Goal: Task Accomplishment & Management: Use online tool/utility

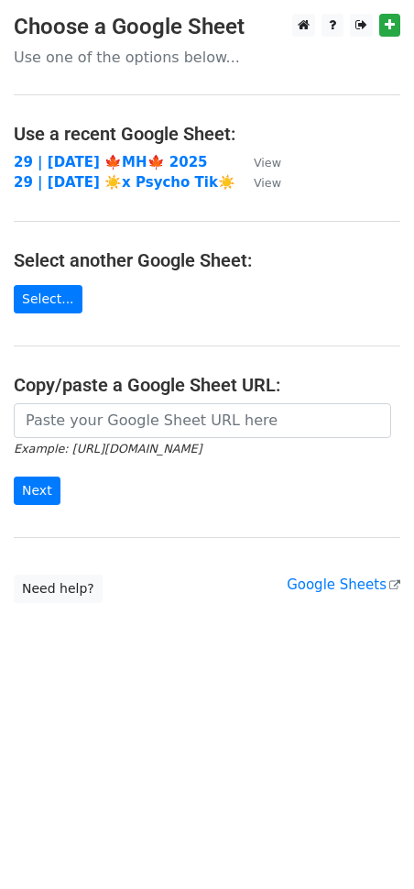
click at [97, 447] on small "Example: https://docs.google.com/spreadsheets/d/abc/edit" at bounding box center [108, 449] width 188 height 14
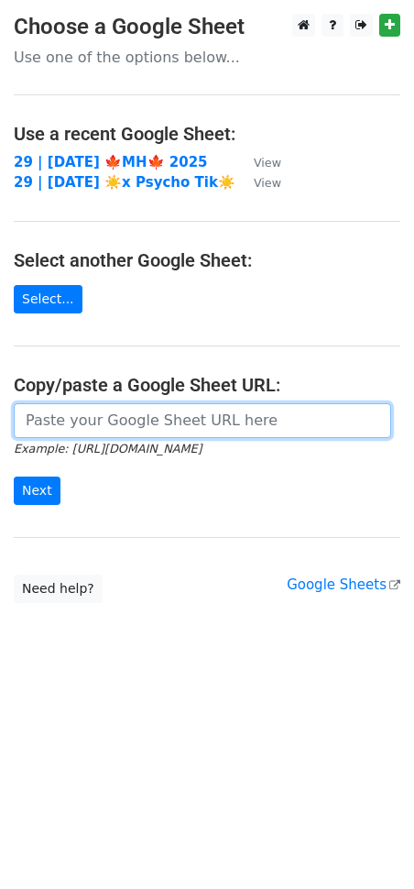
click at [74, 427] on input "url" at bounding box center [203, 420] width 378 height 35
paste input "https://docs.google.com/spreadsheets/d/1qGZdHfV-0Jb2IPWAU03PY3TOsrAwwJQhGOPTCJU…"
type input "https://docs.google.com/spreadsheets/d/1qGZdHfV-0Jb2IPWAU03PY3TOsrAwwJQhGOPTCJU…"
click at [14, 477] on input "Next" at bounding box center [37, 491] width 47 height 28
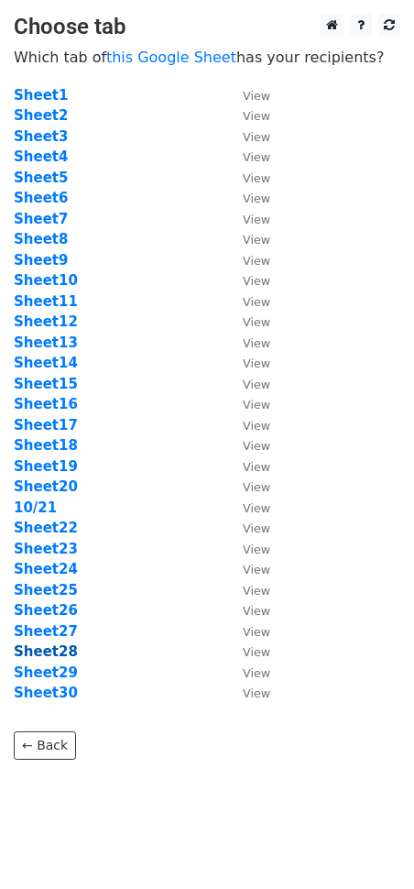
click at [53, 652] on strong "Sheet28" at bounding box center [46, 651] width 64 height 16
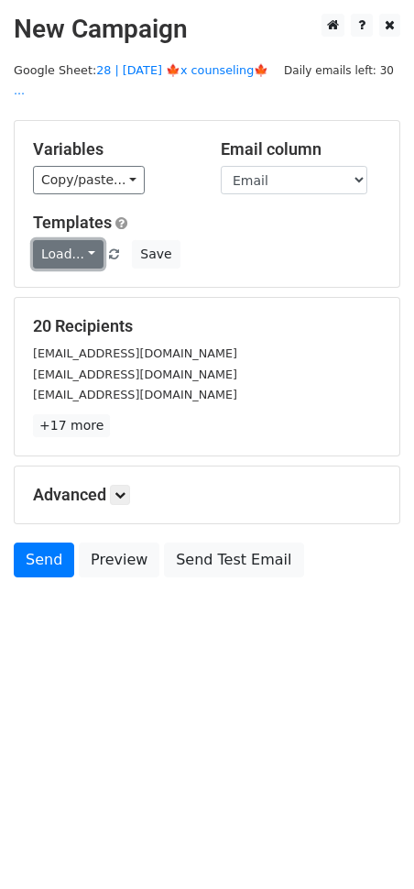
click at [56, 240] on link "Load..." at bounding box center [68, 254] width 71 height 28
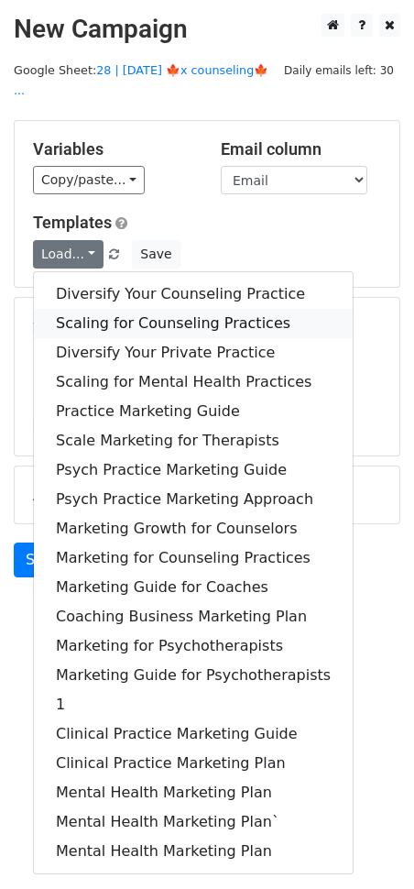
click at [87, 309] on link "Scaling for Counseling Practices" at bounding box center [193, 323] width 319 height 29
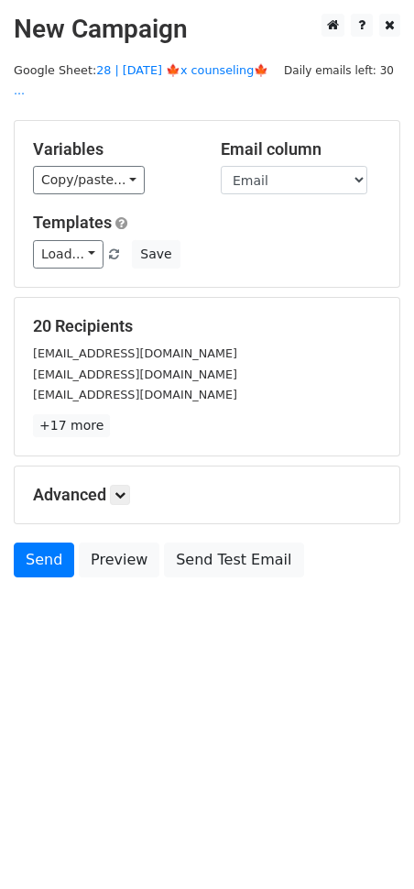
click at [126, 483] on div "Advanced Tracking Track Opens UTM Codes Track Clicks Filters Only include sprea…" at bounding box center [207, 494] width 385 height 57
drag, startPoint x: 121, startPoint y: 470, endPoint x: 127, endPoint y: 481, distance: 12.7
click at [121, 489] on icon at bounding box center [120, 494] width 11 height 11
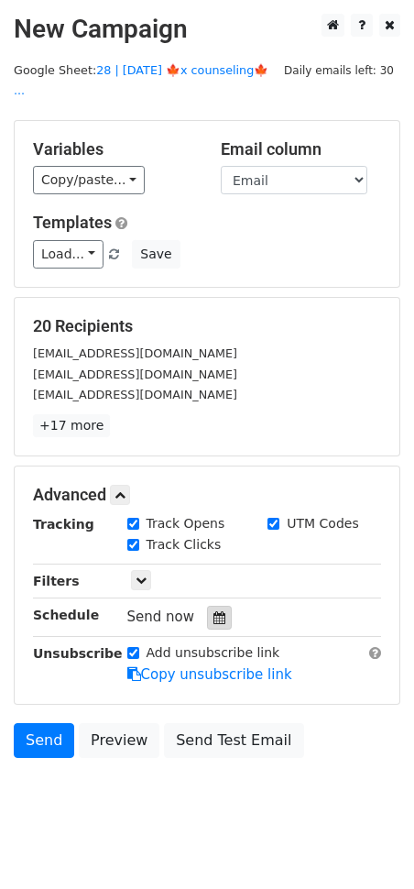
click at [214, 611] on icon at bounding box center [220, 617] width 12 height 13
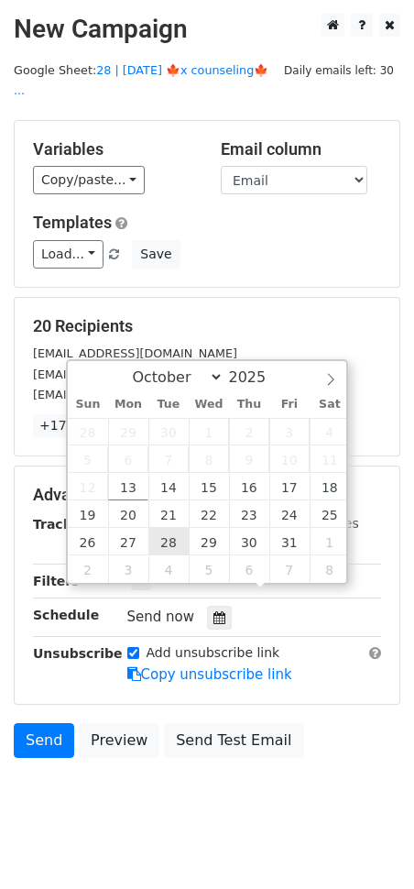
type input "2025-10-28 12:00"
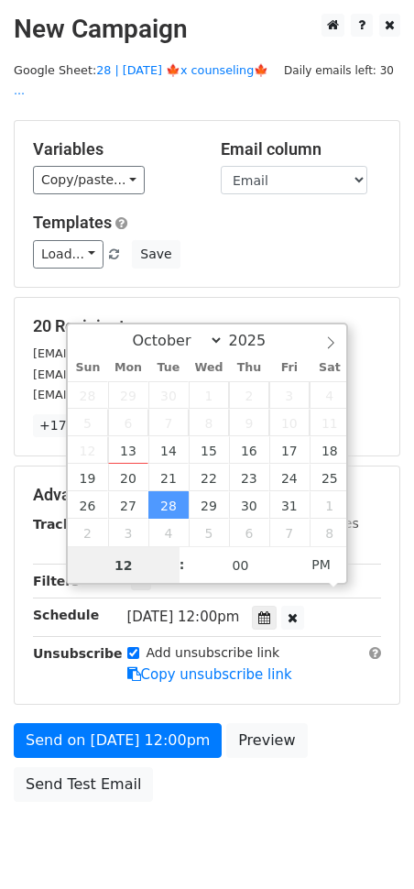
drag, startPoint x: 171, startPoint y: 540, endPoint x: 137, endPoint y: 632, distance: 98.6
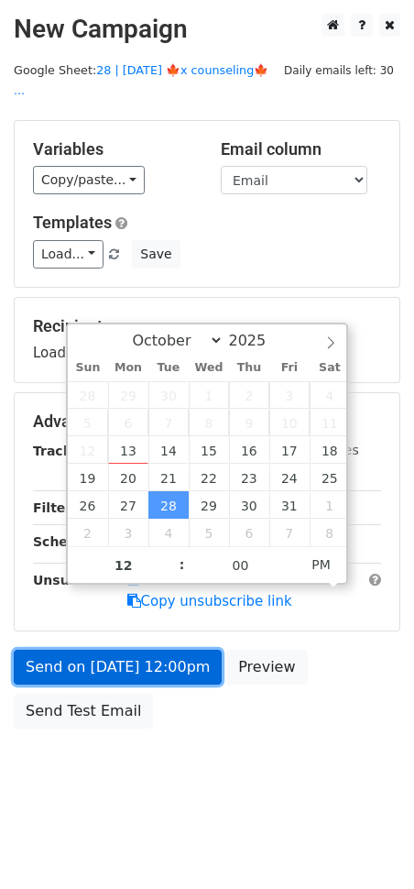
click at [135, 651] on link "Send on Oct 28 at 12:00pm" at bounding box center [118, 667] width 208 height 35
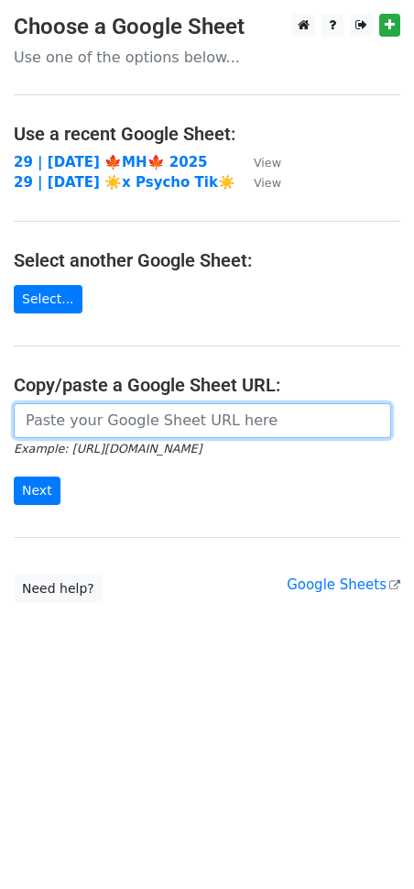
click at [130, 426] on input "url" at bounding box center [203, 420] width 378 height 35
paste input "[URL][DOMAIN_NAME]"
type input "[URL][DOMAIN_NAME]"
click at [14, 477] on input "Next" at bounding box center [37, 491] width 47 height 28
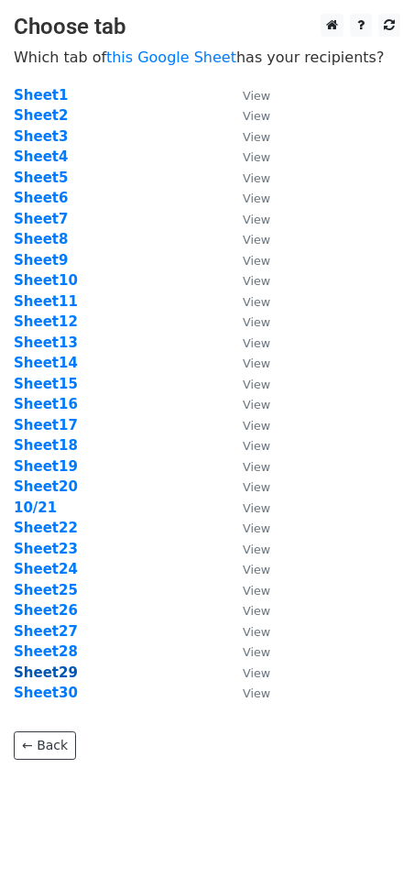
click at [44, 672] on strong "Sheet29" at bounding box center [46, 672] width 64 height 16
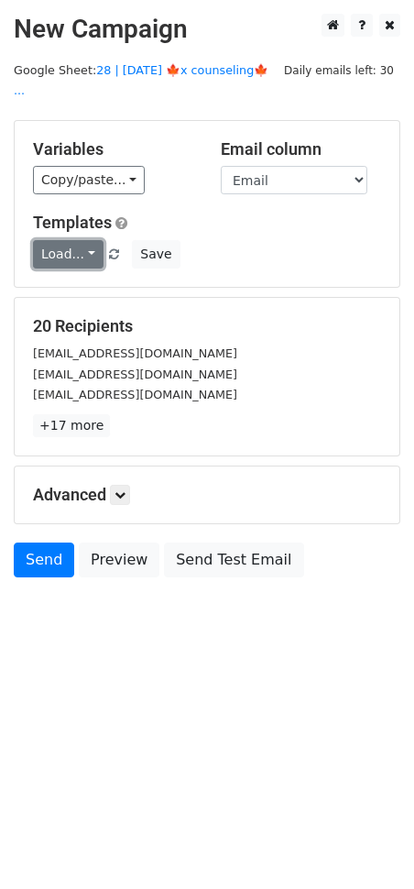
click at [69, 240] on link "Load..." at bounding box center [68, 254] width 71 height 28
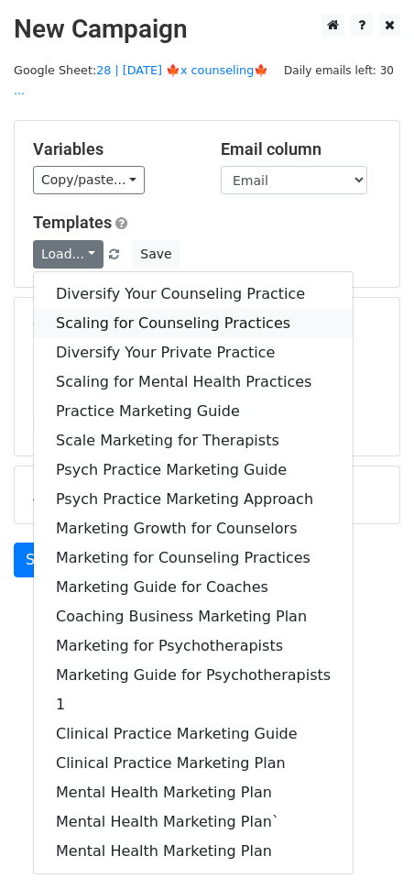
click at [115, 309] on link "Scaling for Counseling Practices" at bounding box center [193, 323] width 319 height 29
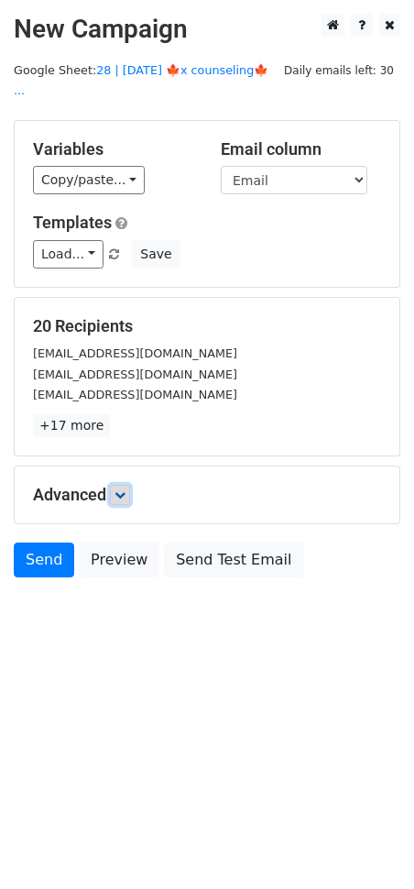
click at [126, 485] on link at bounding box center [120, 495] width 20 height 20
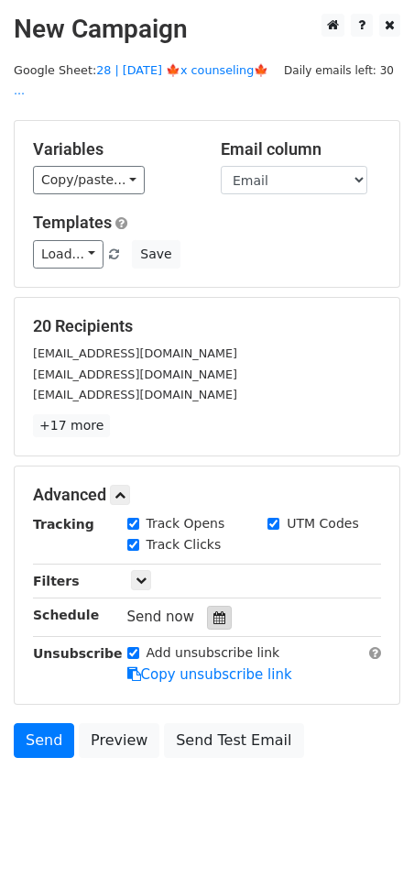
click at [221, 606] on div at bounding box center [219, 618] width 25 height 24
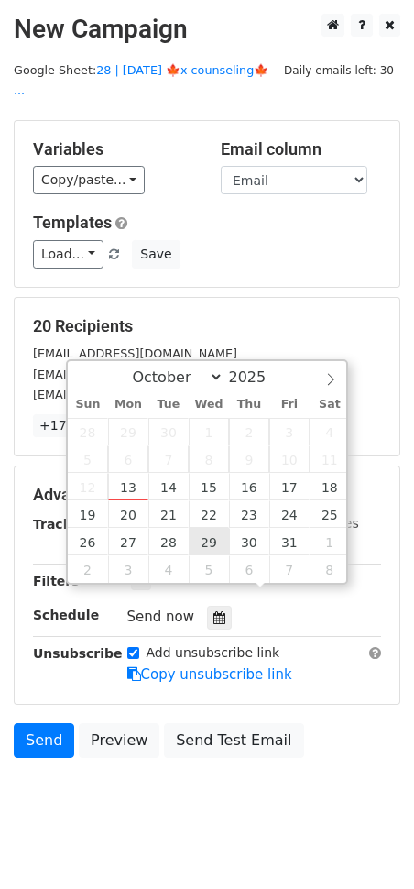
type input "2025-10-29 12:00"
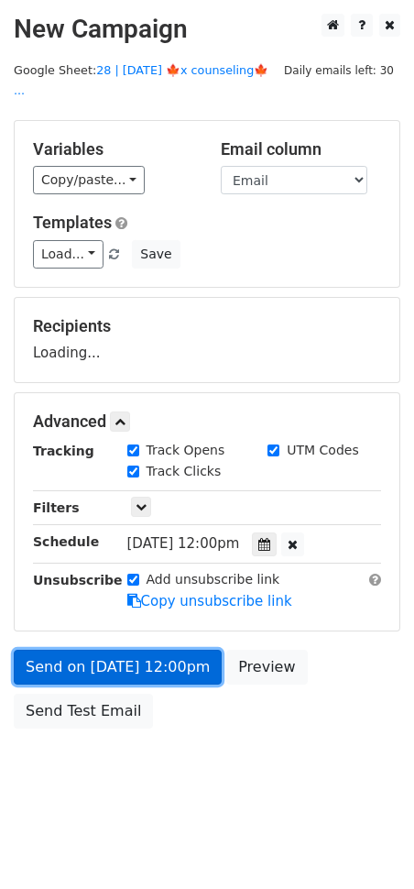
click at [132, 650] on link "Send on Oct 29 at 12:00pm" at bounding box center [118, 667] width 208 height 35
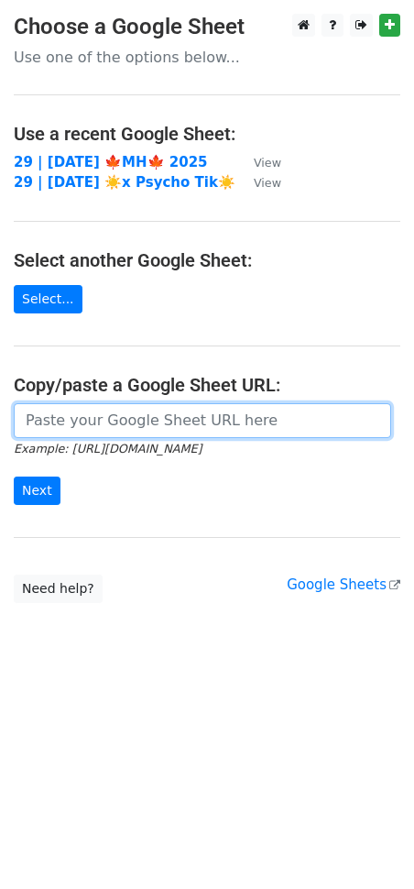
click at [159, 417] on input "url" at bounding box center [203, 420] width 378 height 35
paste input "[URL][DOMAIN_NAME]"
type input "[URL][DOMAIN_NAME]"
click at [14, 477] on input "Next" at bounding box center [37, 491] width 47 height 28
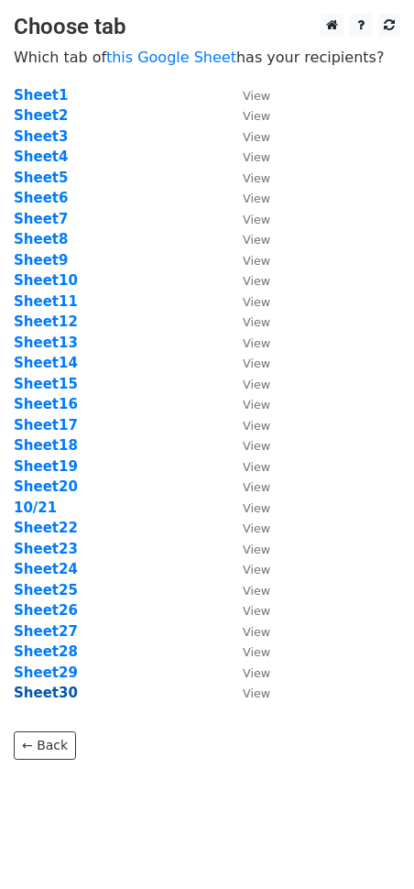
click at [65, 693] on strong "Sheet30" at bounding box center [46, 693] width 64 height 16
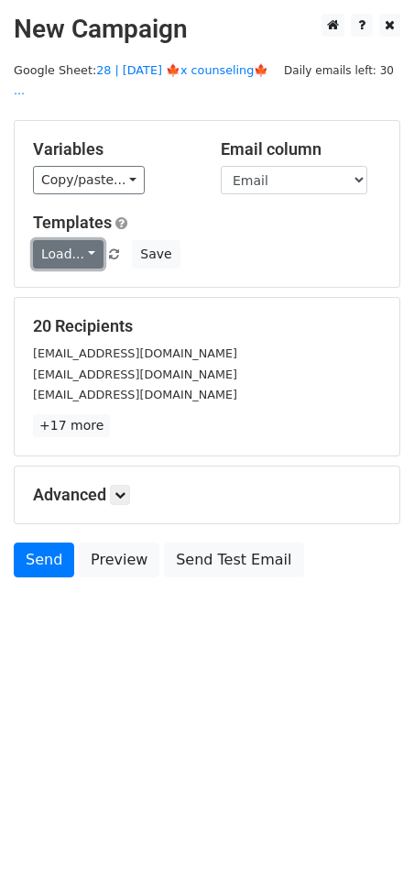
click at [82, 240] on link "Load..." at bounding box center [68, 254] width 71 height 28
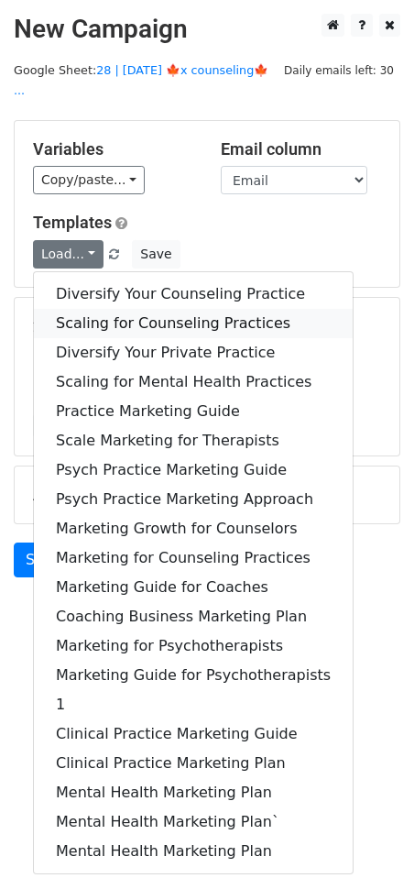
click at [92, 309] on link "Scaling for Counseling Practices" at bounding box center [193, 323] width 319 height 29
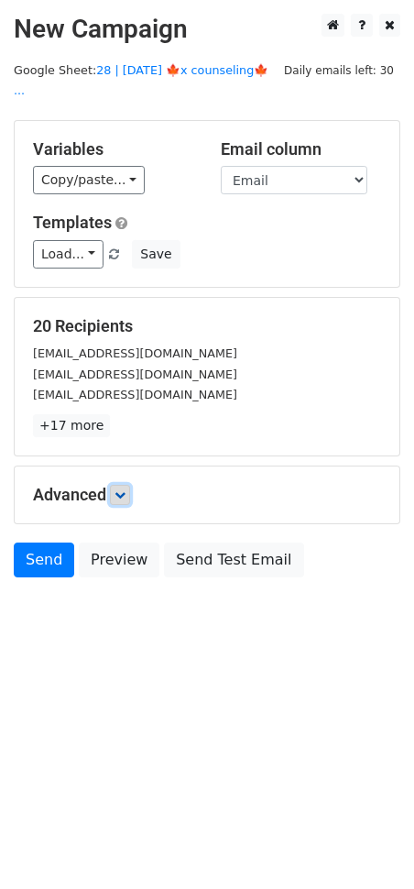
click at [122, 485] on link at bounding box center [120, 495] width 20 height 20
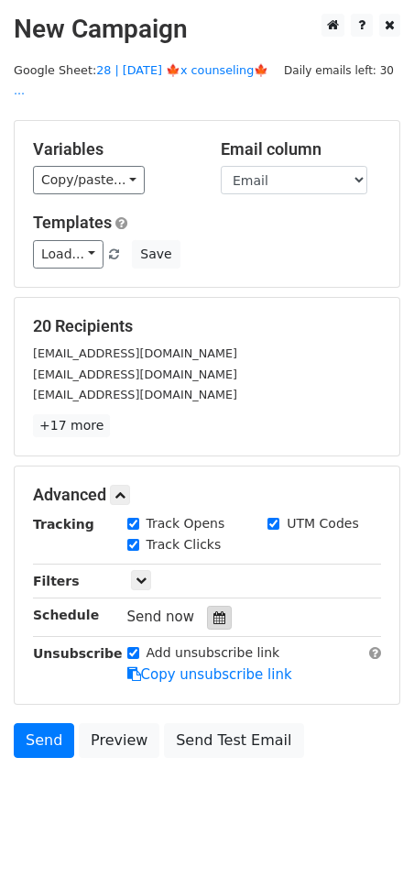
click at [207, 606] on div at bounding box center [219, 618] width 25 height 24
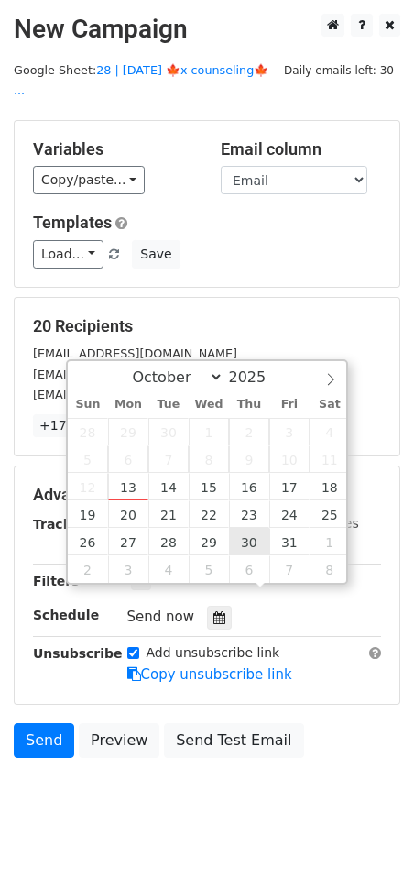
type input "[DATE] 12:00"
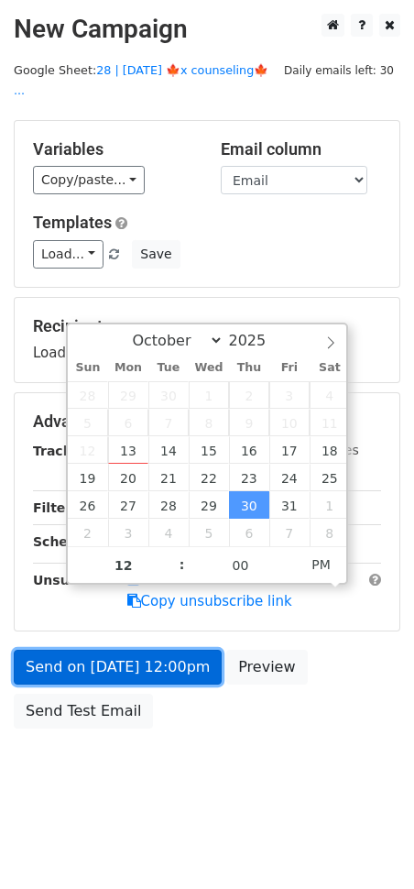
click at [133, 650] on link "Send on [DATE] 12:00pm" at bounding box center [118, 667] width 208 height 35
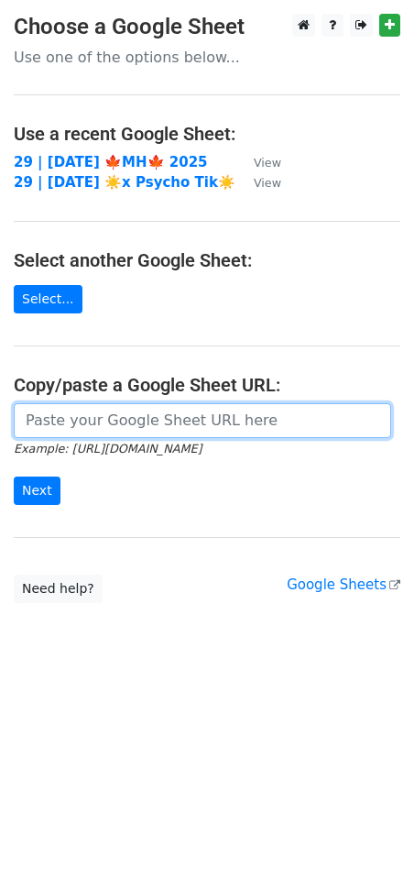
click at [170, 435] on input "url" at bounding box center [203, 420] width 378 height 35
paste input "https://docs.google.com/spreadsheets/d/1qGZdHfV-0Jb2IPWAU03PY3TOsrAwwJQhGOPTCJU…"
type input "https://docs.google.com/spreadsheets/d/1qGZdHfV-0Jb2IPWAU03PY3TOsrAwwJQhGOPTCJU…"
click at [14, 477] on input "Next" at bounding box center [37, 491] width 47 height 28
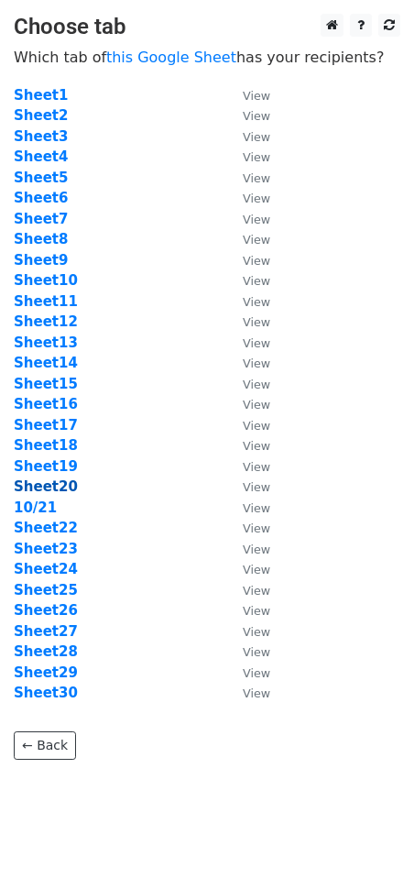
click at [47, 486] on strong "Sheet20" at bounding box center [46, 486] width 64 height 16
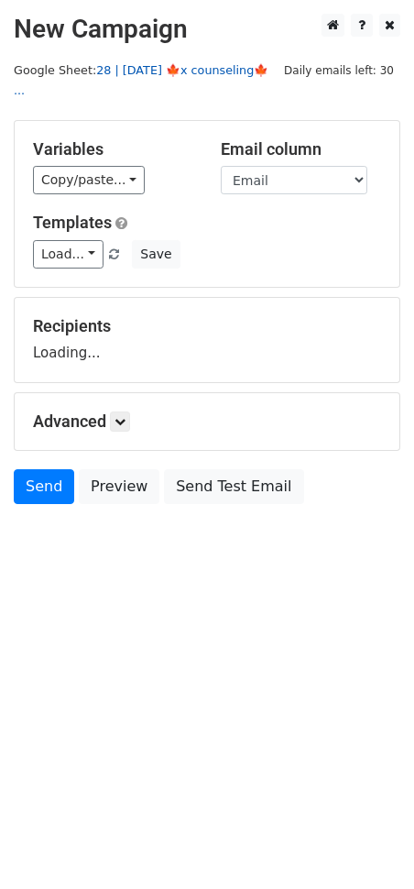
click at [151, 71] on link "28 | [DATE] 🍁x counseling🍁 ..." at bounding box center [141, 80] width 255 height 35
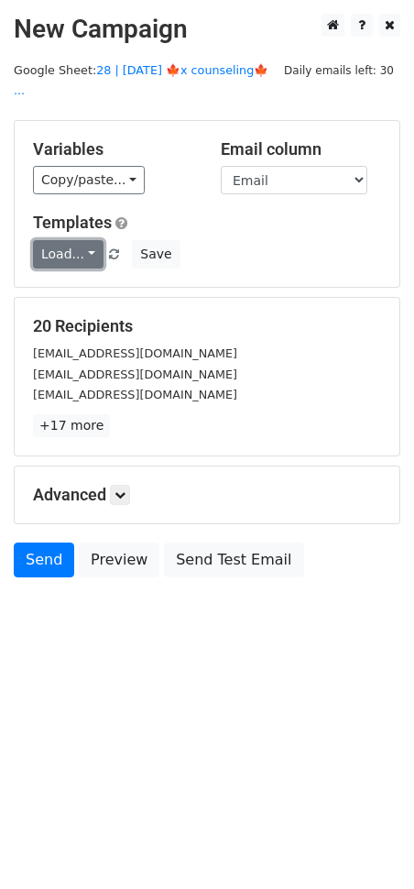
click at [60, 240] on link "Load..." at bounding box center [68, 254] width 71 height 28
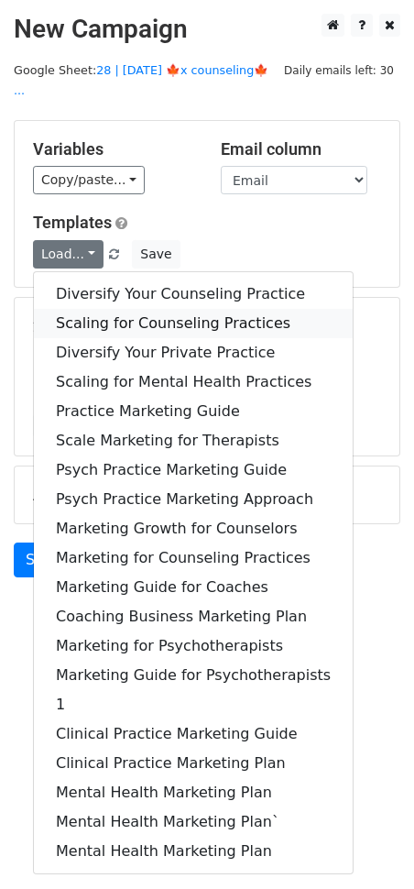
click at [129, 309] on link "Scaling for Counseling Practices" at bounding box center [193, 323] width 319 height 29
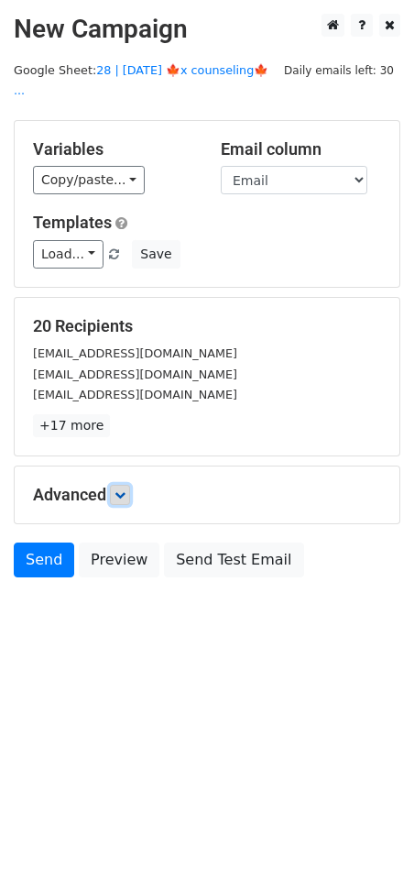
click at [130, 485] on link at bounding box center [120, 495] width 20 height 20
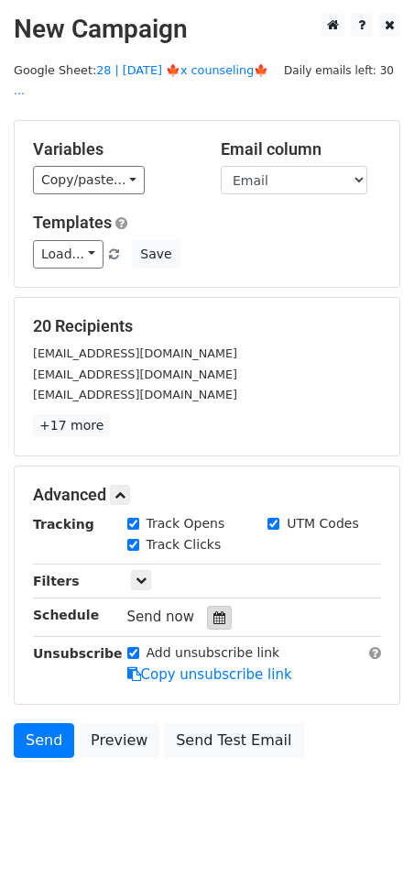
click at [215, 611] on icon at bounding box center [220, 617] width 12 height 13
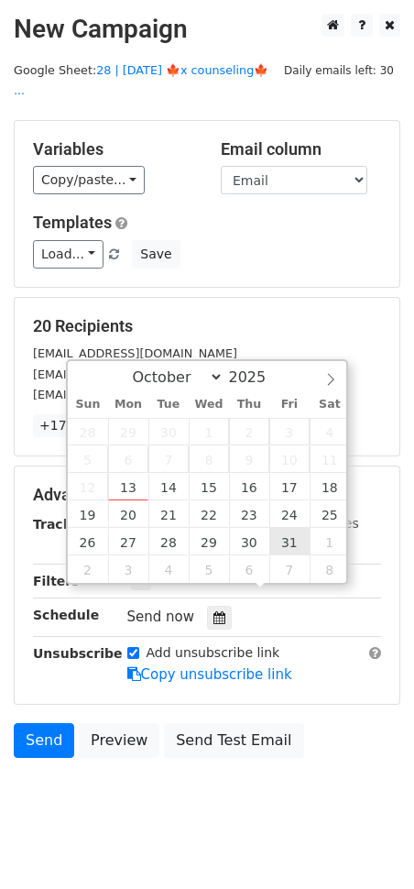
type input "[DATE] 12:00"
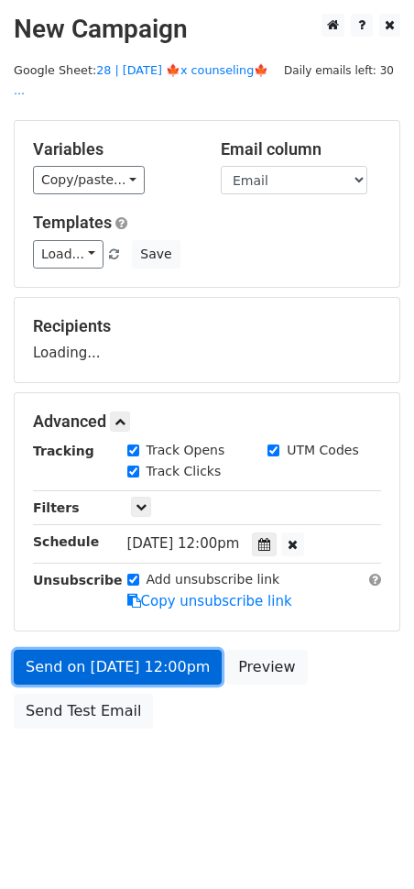
click at [161, 650] on link "Send on Oct 31 at 12:00pm" at bounding box center [118, 667] width 208 height 35
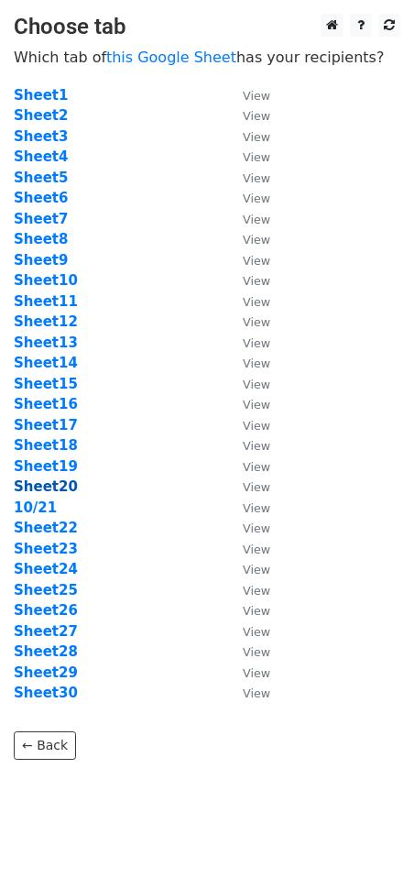
click at [42, 489] on strong "Sheet20" at bounding box center [46, 486] width 64 height 16
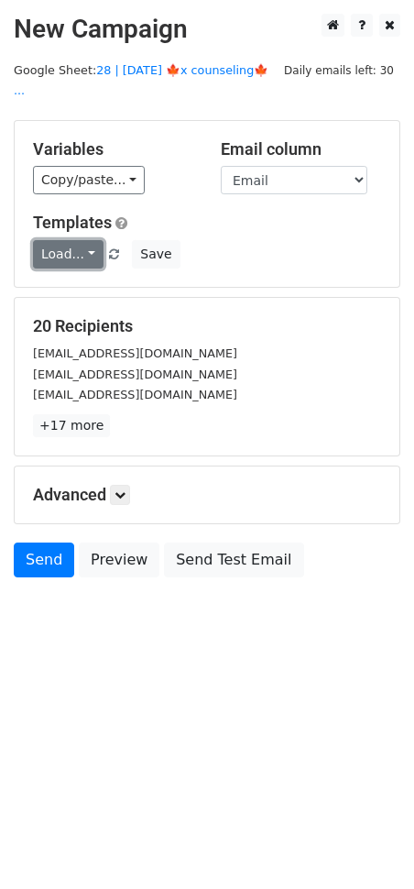
click at [81, 240] on link "Load..." at bounding box center [68, 254] width 71 height 28
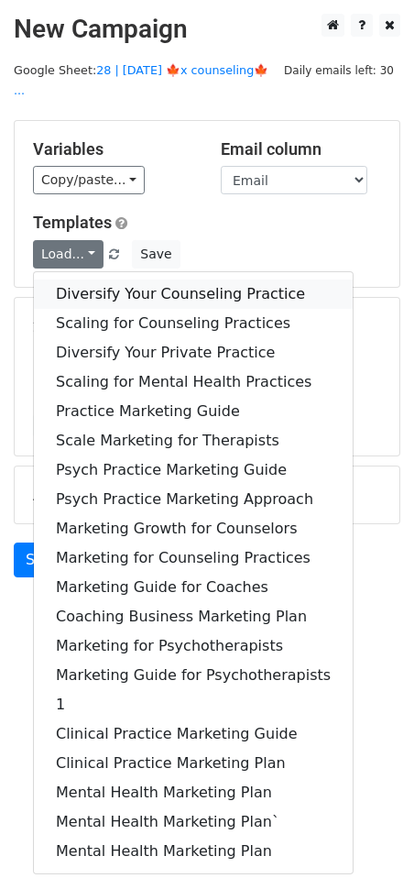
click at [141, 280] on link "Diversify Your Counseling Practice" at bounding box center [193, 294] width 319 height 29
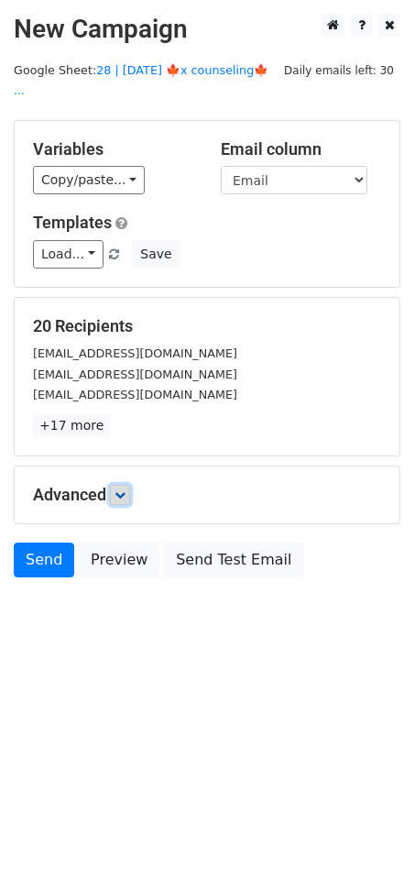
click at [122, 489] on icon at bounding box center [120, 494] width 11 height 11
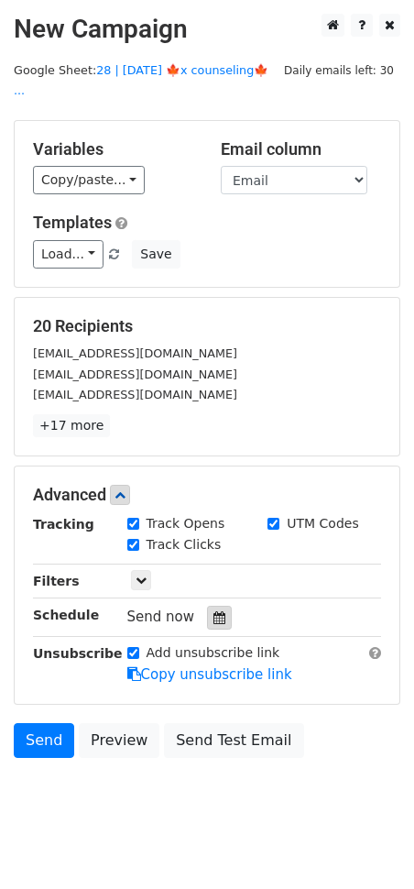
click at [211, 606] on div at bounding box center [219, 618] width 25 height 24
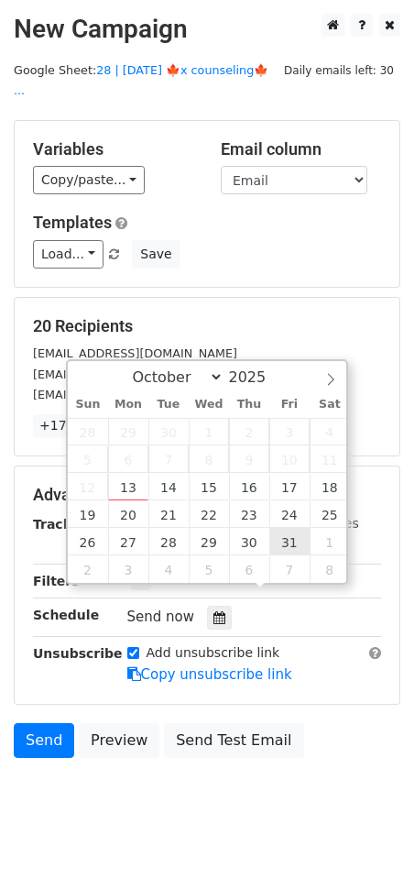
type input "2025-10-31 12:00"
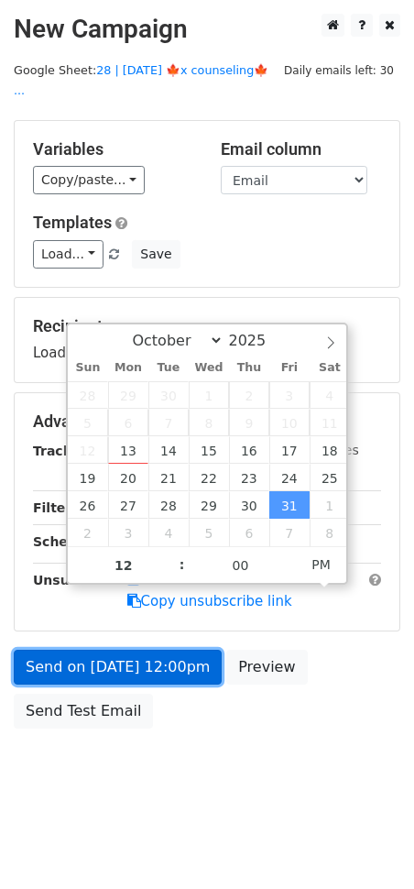
click at [164, 661] on link "Send on Oct 31 at 12:00pm" at bounding box center [118, 667] width 208 height 35
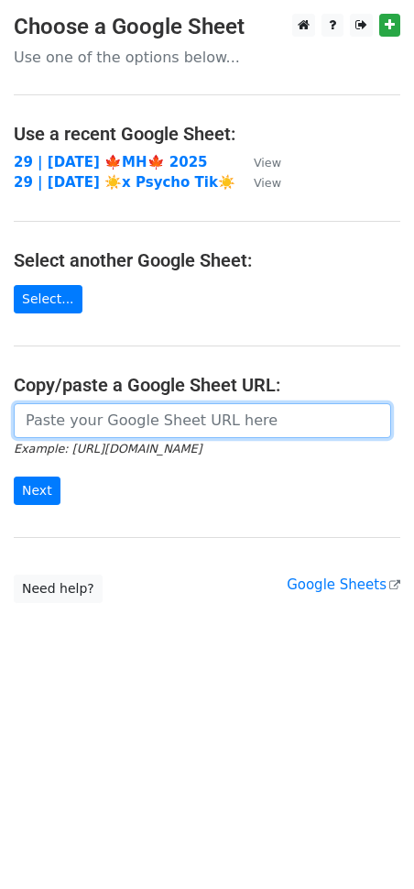
click at [91, 411] on input "url" at bounding box center [203, 420] width 378 height 35
paste input "[URL][DOMAIN_NAME]"
type input "[URL][DOMAIN_NAME]"
click at [14, 477] on input "Next" at bounding box center [37, 491] width 47 height 28
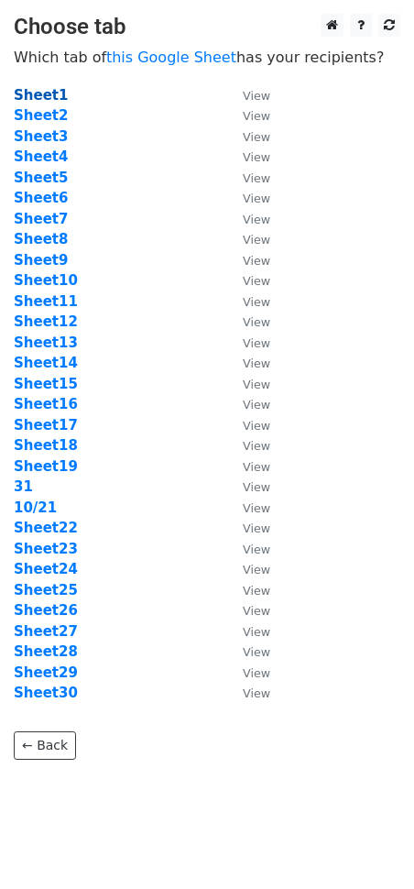
click at [43, 93] on strong "Sheet1" at bounding box center [41, 95] width 54 height 16
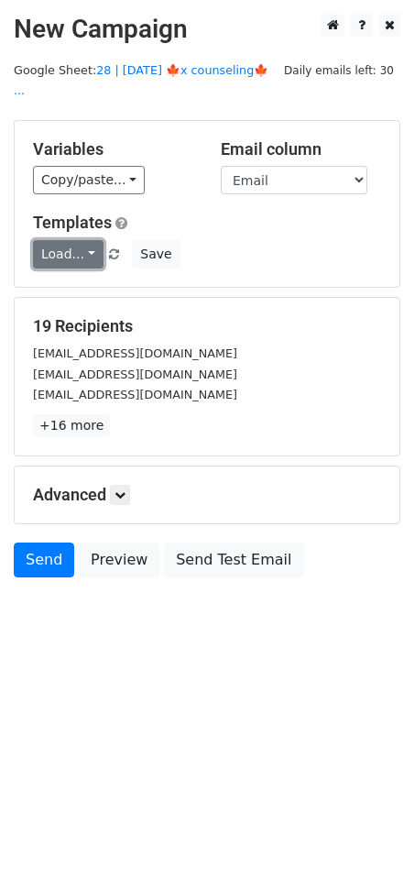
click at [85, 240] on link "Load..." at bounding box center [68, 254] width 71 height 28
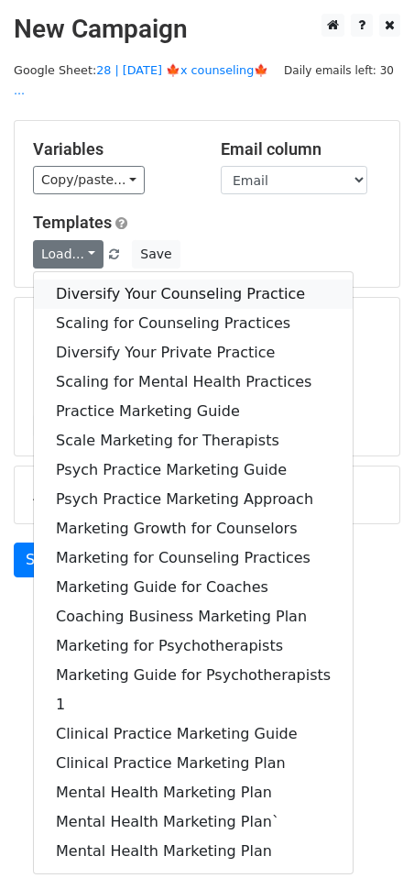
click at [110, 280] on link "Diversify Your Counseling Practice" at bounding box center [193, 294] width 319 height 29
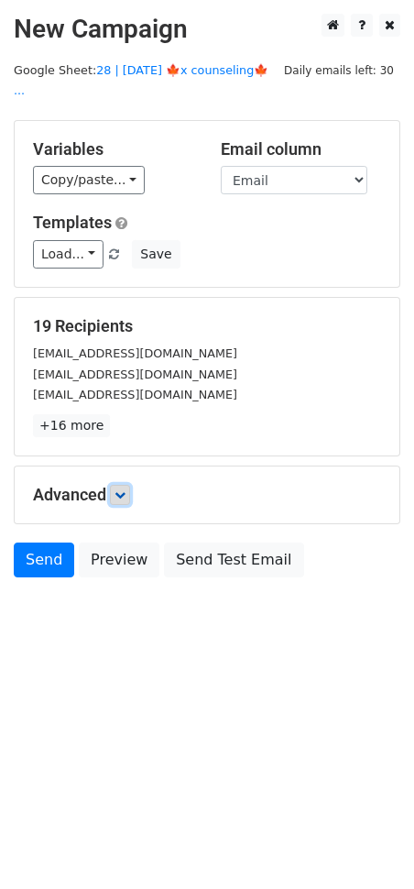
click at [130, 485] on link at bounding box center [120, 495] width 20 height 20
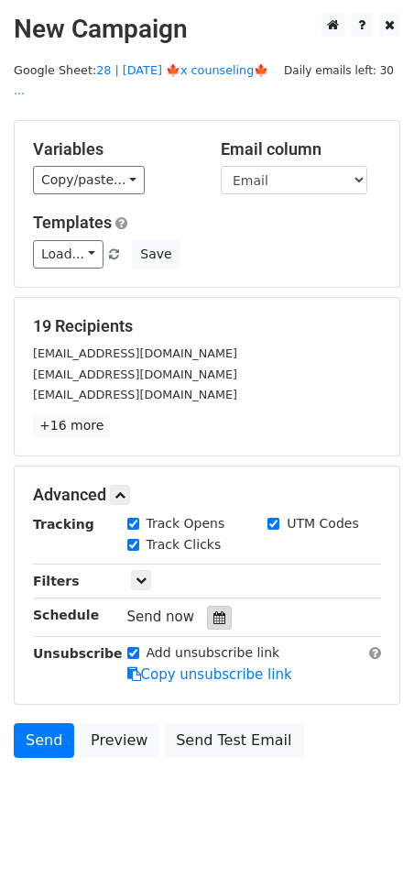
click at [214, 611] on icon at bounding box center [220, 617] width 12 height 13
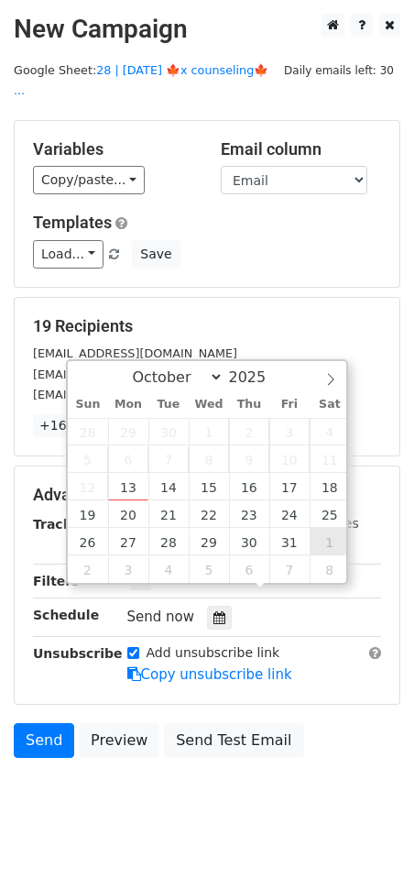
type input "2025-11-01 12:00"
select select "10"
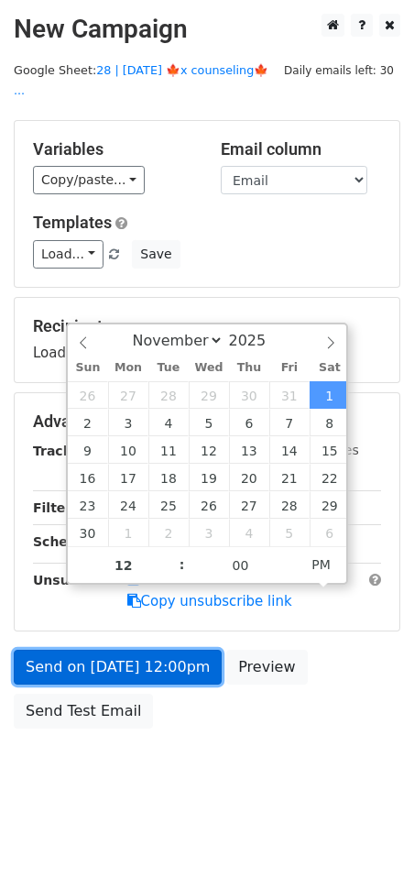
click at [165, 650] on link "Send on Nov 1 at 12:00pm" at bounding box center [118, 667] width 208 height 35
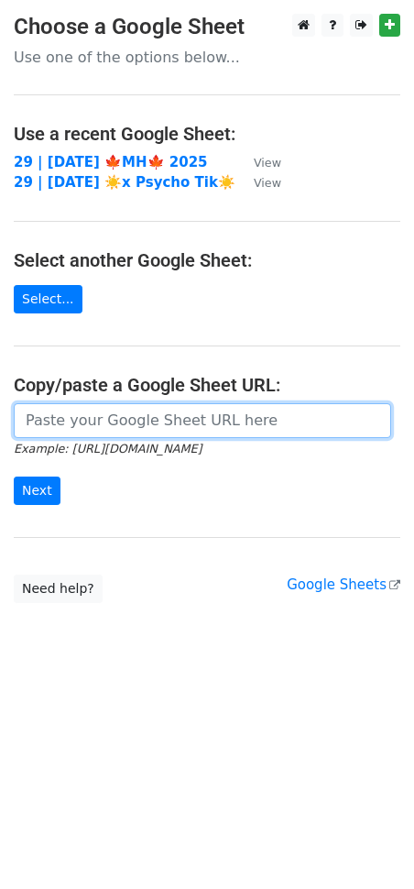
click at [70, 420] on input "url" at bounding box center [203, 420] width 378 height 35
paste input "[URL][DOMAIN_NAME]"
type input "[URL][DOMAIN_NAME]"
click at [14, 477] on input "Next" at bounding box center [37, 491] width 47 height 28
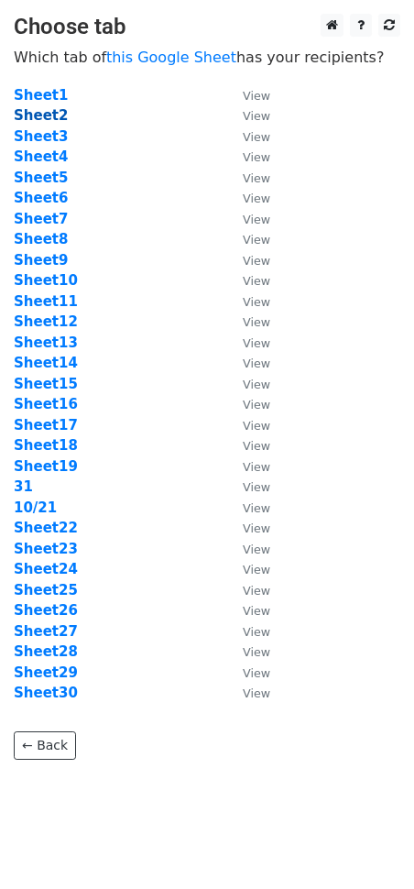
click at [44, 114] on strong "Sheet2" at bounding box center [41, 115] width 54 height 16
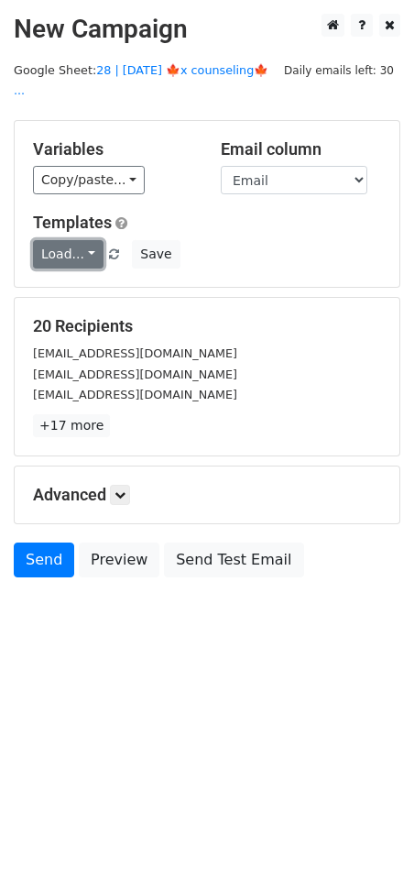
click at [66, 240] on link "Load..." at bounding box center [68, 254] width 71 height 28
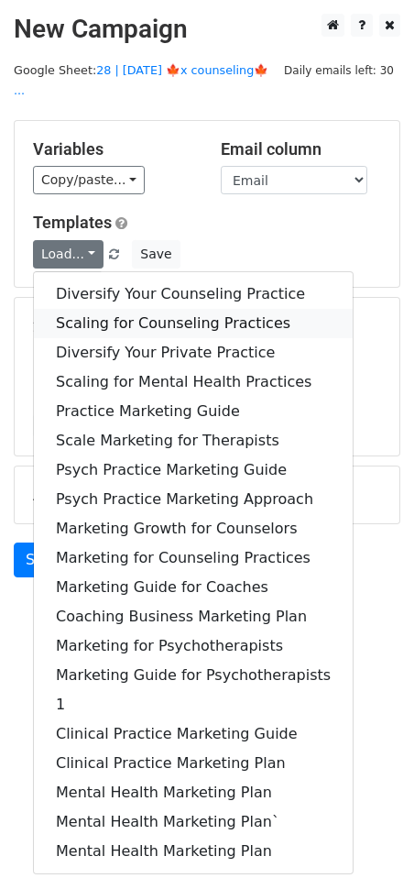
click at [106, 309] on link "Scaling for Counseling Practices" at bounding box center [193, 323] width 319 height 29
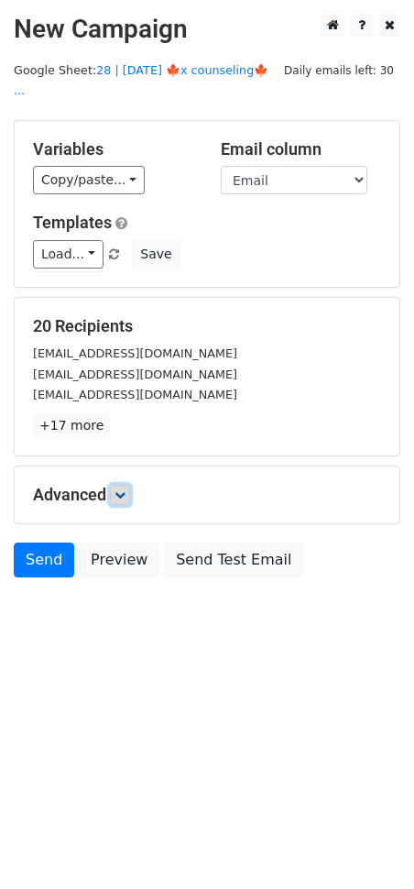
click at [123, 489] on icon at bounding box center [120, 494] width 11 height 11
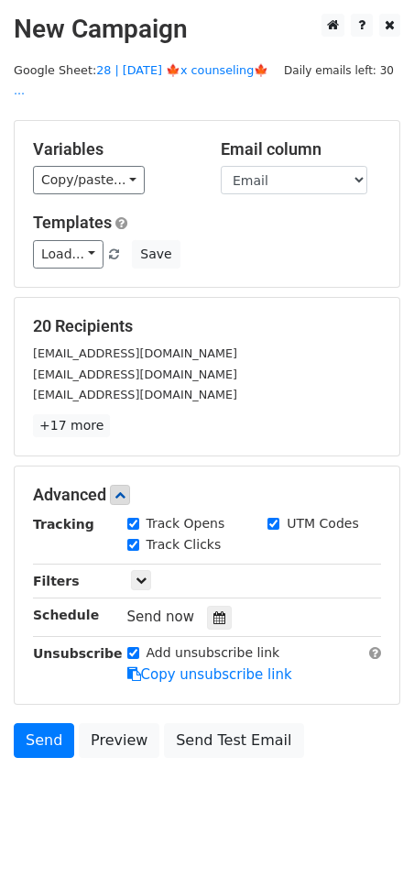
click at [207, 606] on div at bounding box center [219, 618] width 25 height 24
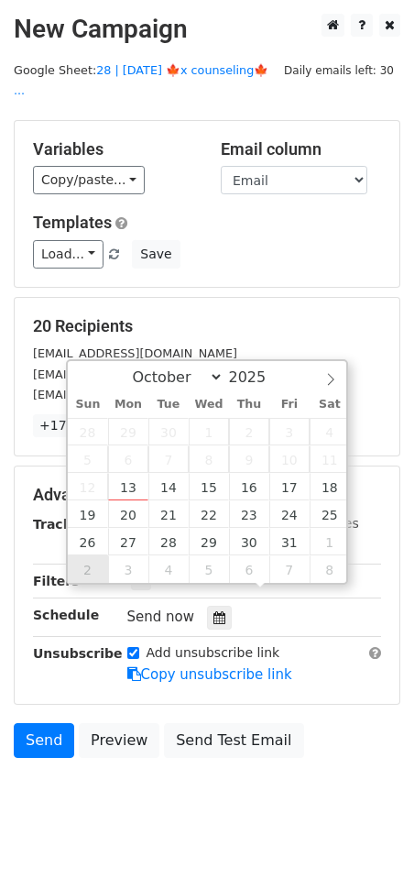
type input "2025-11-02 12:00"
select select "10"
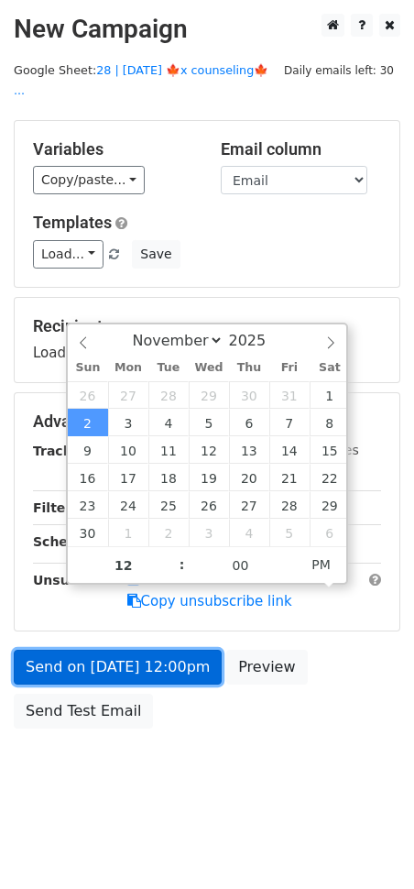
click at [88, 650] on link "Send on Nov 2 at 12:00pm" at bounding box center [118, 667] width 208 height 35
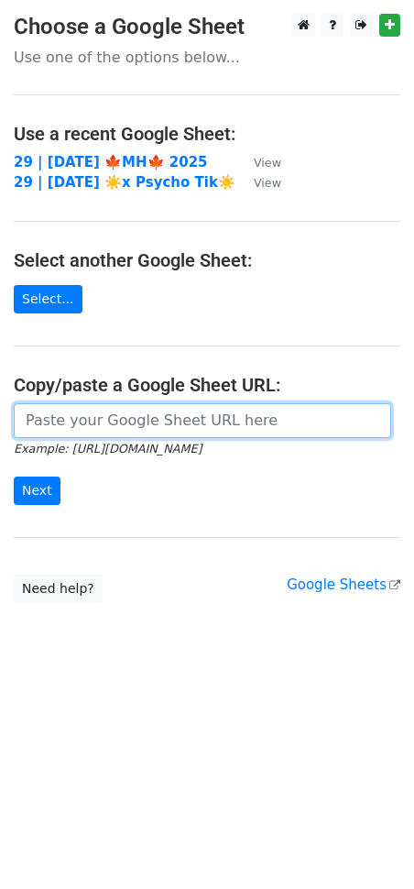
click at [141, 418] on input "url" at bounding box center [203, 420] width 378 height 35
paste input "https://docs.google.com/spreadsheets/d/1qGZdHfV-0Jb2IPWAU03PY3TOsrAwwJQhGOPTCJU…"
type input "https://docs.google.com/spreadsheets/d/1qGZdHfV-0Jb2IPWAU03PY3TOsrAwwJQhGOPTCJU…"
click at [14, 477] on input "Next" at bounding box center [37, 491] width 47 height 28
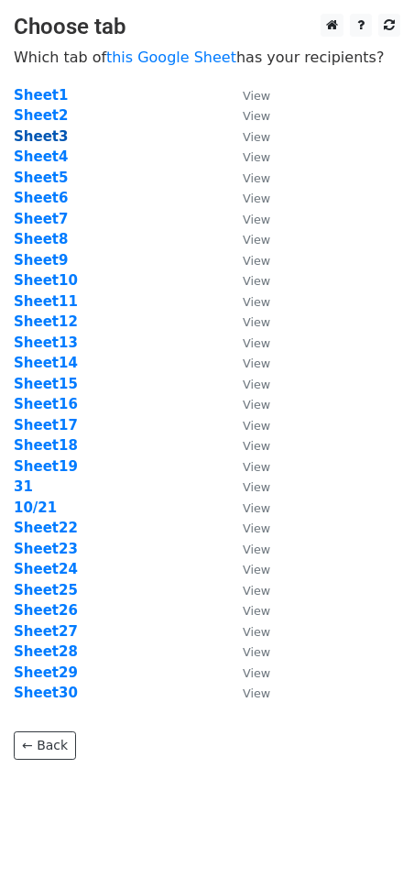
click at [44, 130] on strong "Sheet3" at bounding box center [41, 136] width 54 height 16
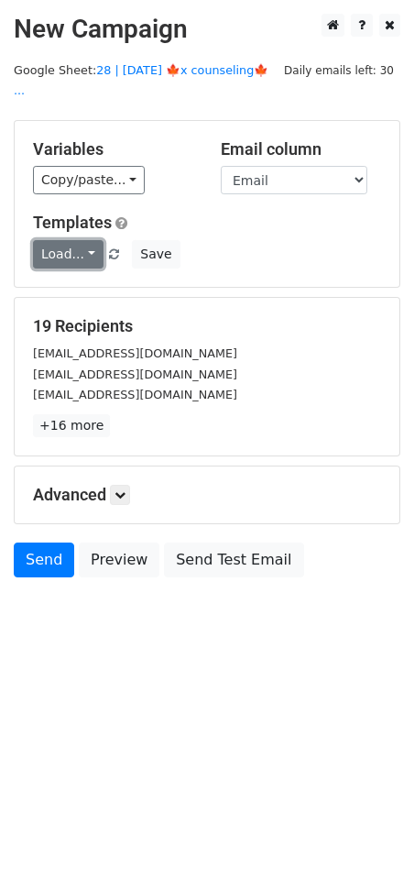
click at [50, 240] on link "Load..." at bounding box center [68, 254] width 71 height 28
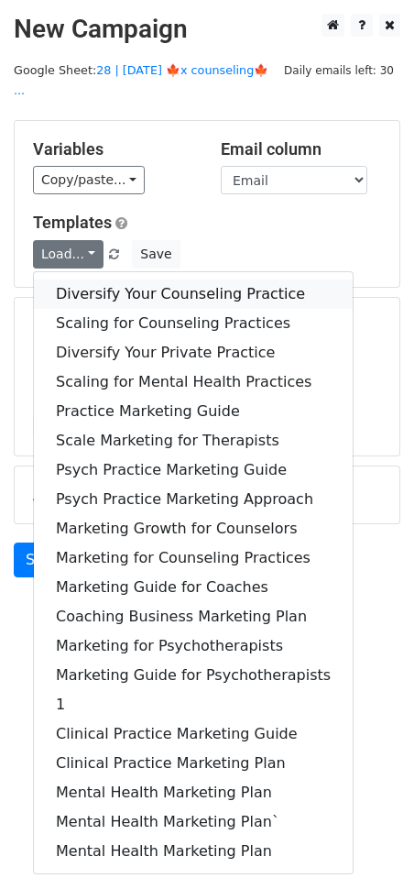
click at [129, 280] on link "Diversify Your Counseling Practice" at bounding box center [193, 294] width 319 height 29
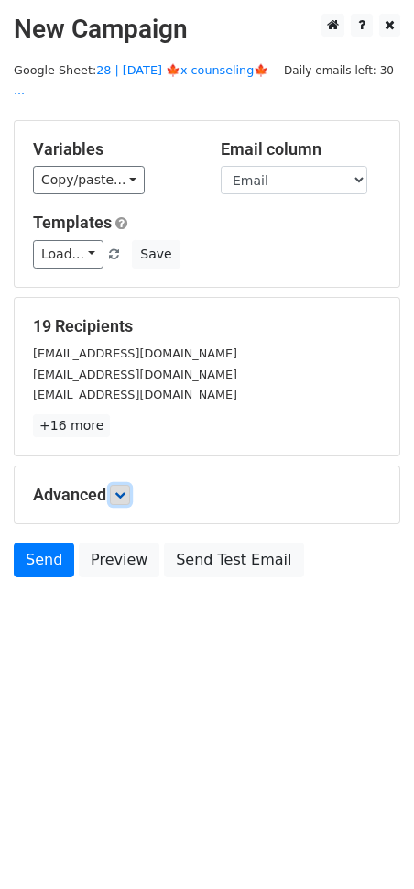
click at [126, 485] on link at bounding box center [120, 495] width 20 height 20
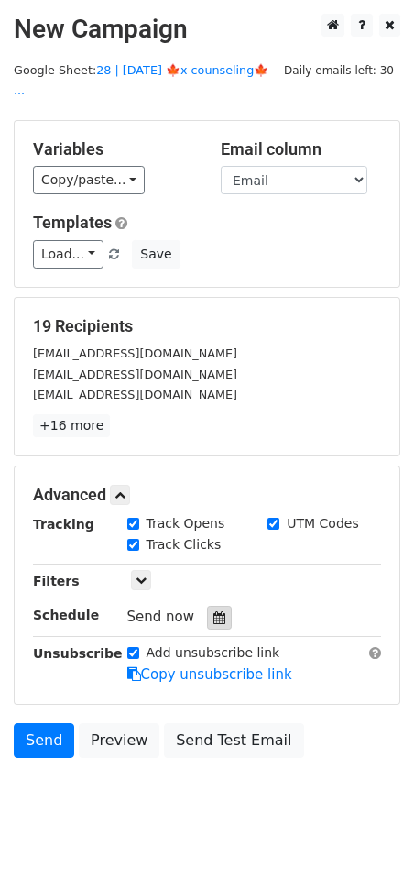
click at [214, 611] on icon at bounding box center [220, 617] width 12 height 13
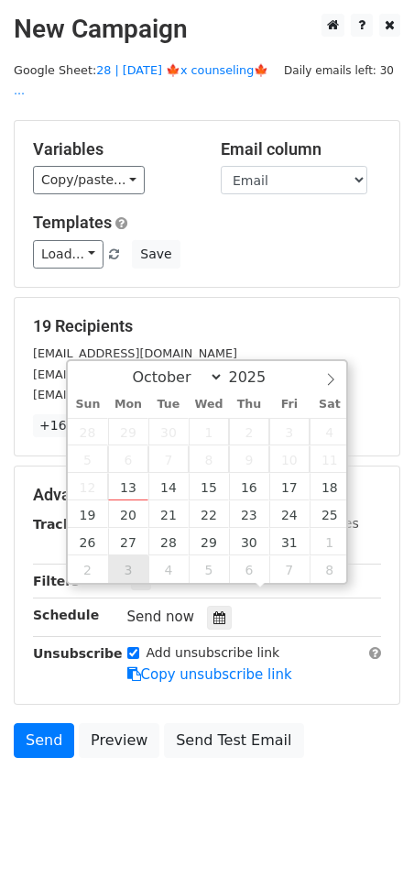
type input "2025-11-03 12:00"
select select "10"
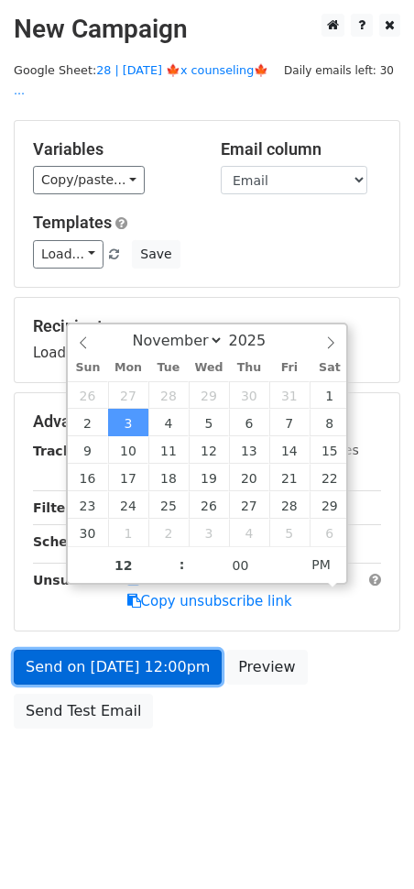
click at [127, 650] on link "Send on Nov 3 at 12:00pm" at bounding box center [118, 667] width 208 height 35
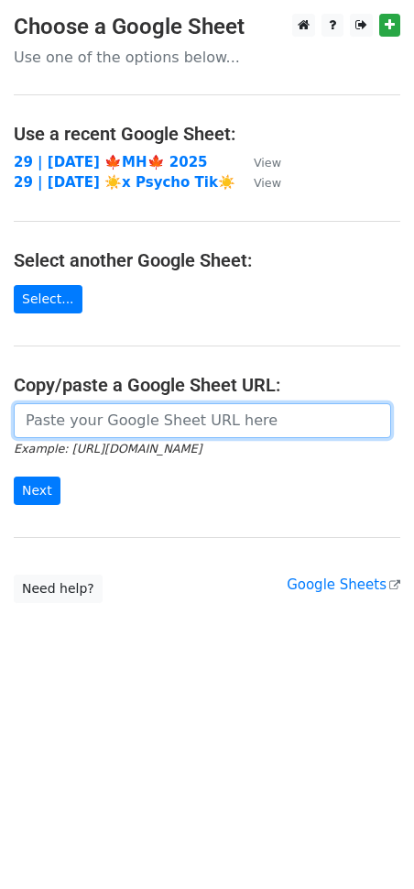
click at [174, 420] on input "url" at bounding box center [203, 420] width 378 height 35
paste input "[URL][DOMAIN_NAME]"
type input "[URL][DOMAIN_NAME]"
click at [14, 477] on input "Next" at bounding box center [37, 491] width 47 height 28
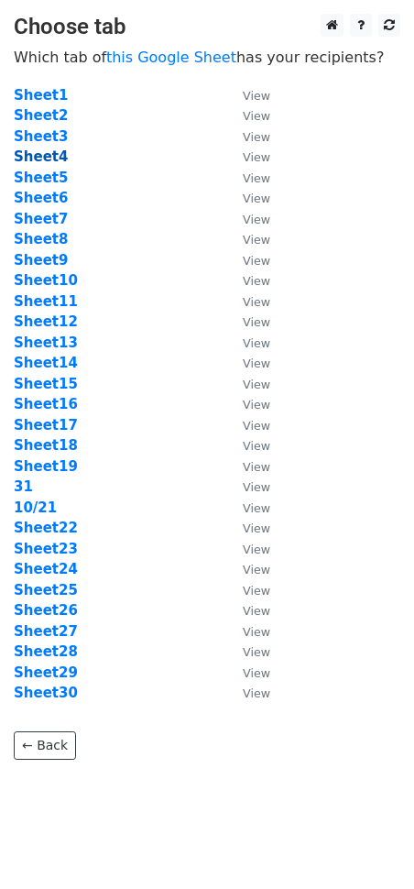
click at [46, 152] on strong "Sheet4" at bounding box center [41, 156] width 54 height 16
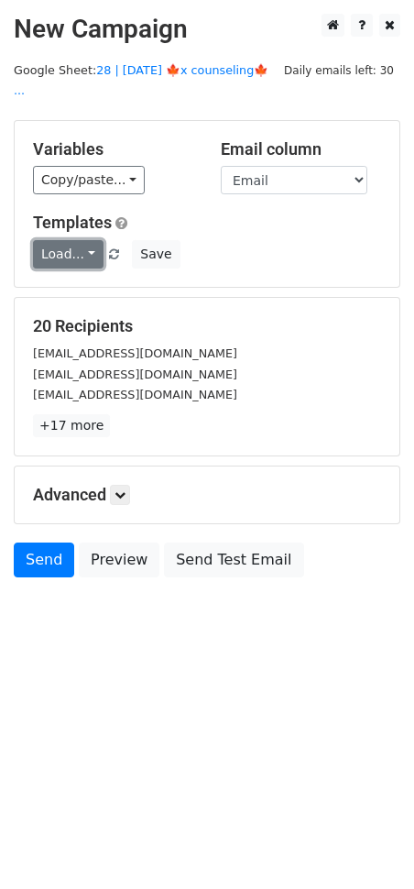
click at [51, 240] on link "Load..." at bounding box center [68, 254] width 71 height 28
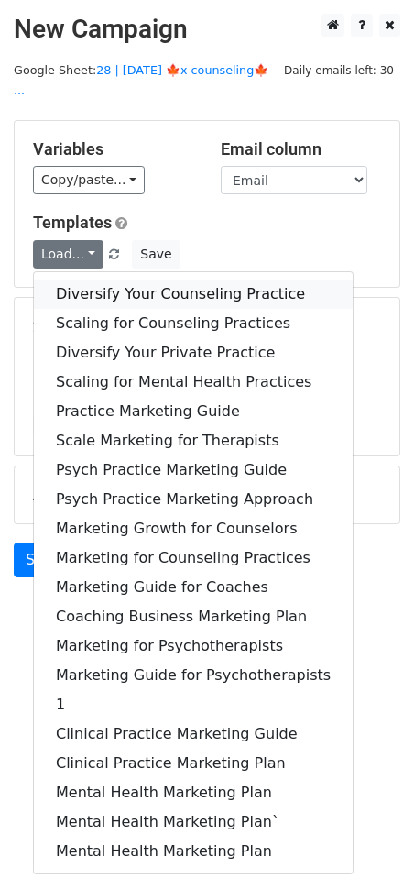
click at [84, 280] on link "Diversify Your Counseling Practice" at bounding box center [193, 294] width 319 height 29
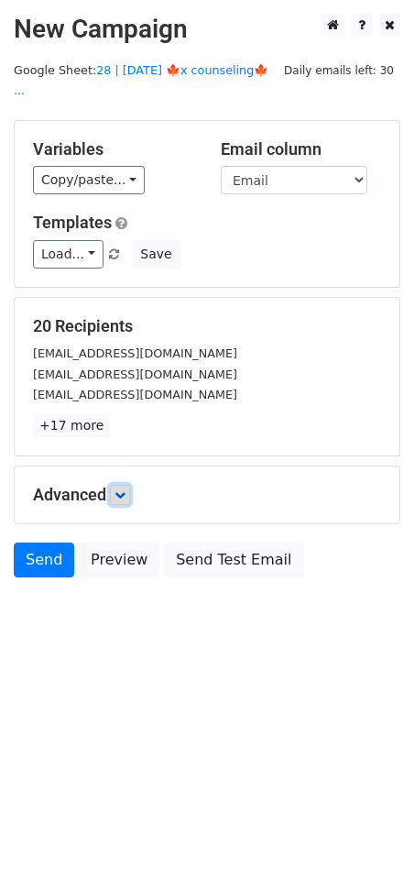
click at [121, 489] on icon at bounding box center [120, 494] width 11 height 11
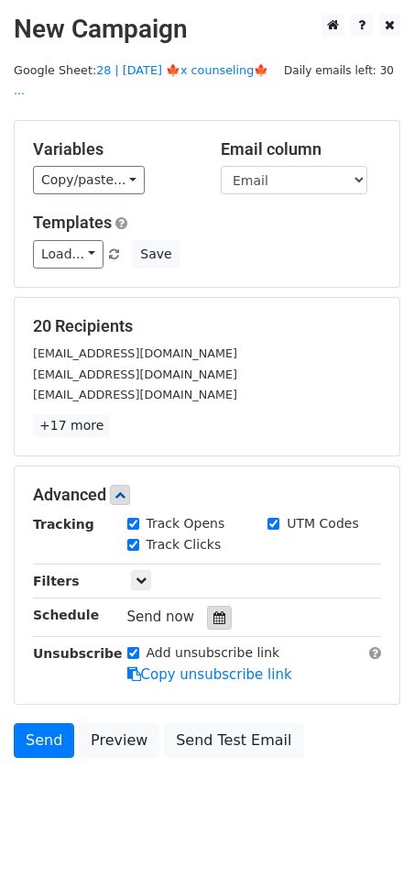
click at [214, 611] on icon at bounding box center [220, 617] width 12 height 13
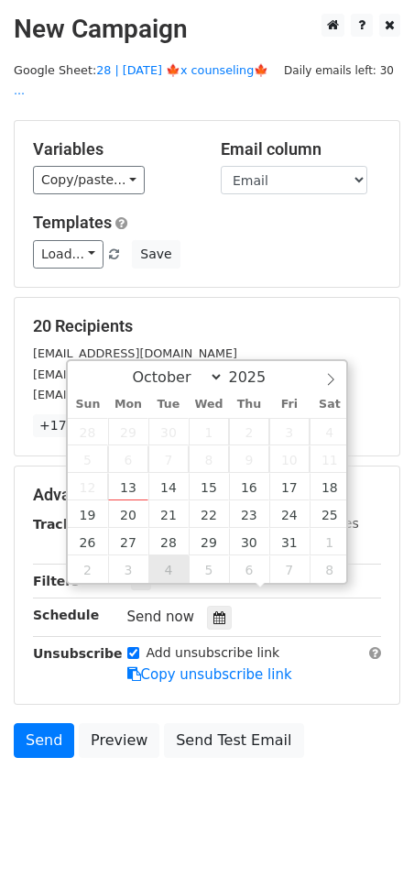
type input "2025-11-04 12:00"
select select "10"
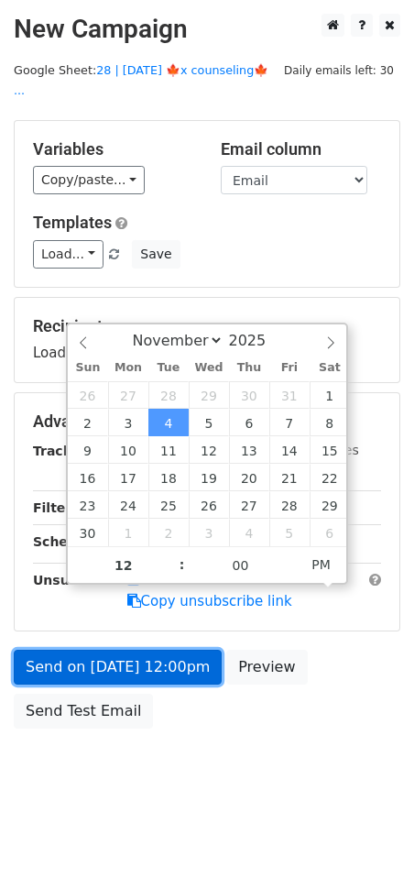
click at [144, 650] on link "Send on Nov 4 at 12:00pm" at bounding box center [118, 667] width 208 height 35
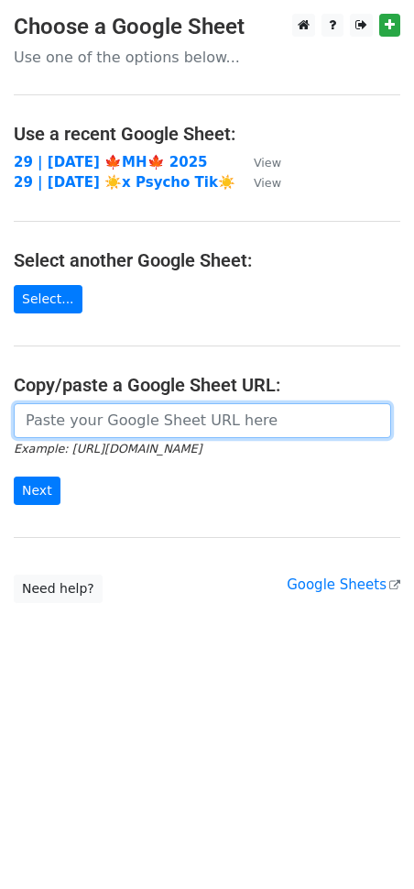
click at [111, 419] on input "url" at bounding box center [203, 420] width 378 height 35
paste input "[URL][DOMAIN_NAME]"
type input "https://docs.google.com/spreadsheets/d/1qGZdHfV-0Jb2IPWAU03PY3TOsrAwwJQhGOPTCJU…"
click at [14, 477] on input "Next" at bounding box center [37, 491] width 47 height 28
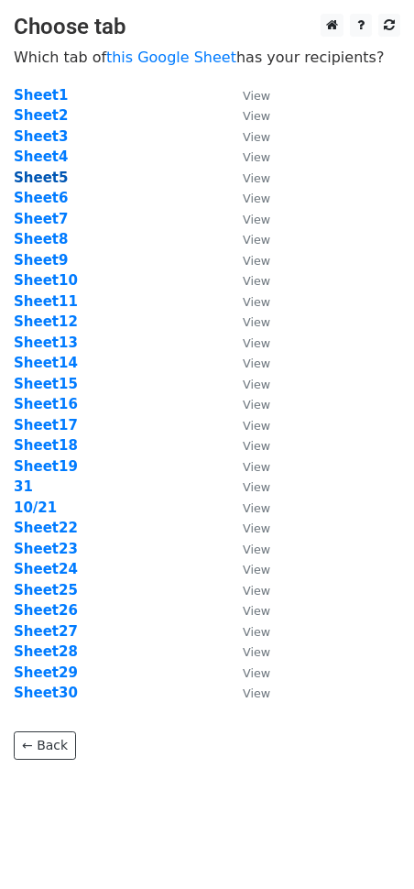
click at [39, 176] on strong "Sheet5" at bounding box center [41, 178] width 54 height 16
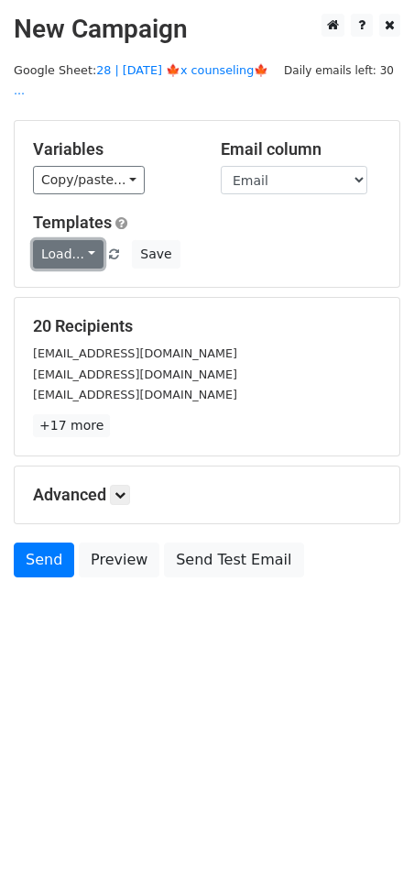
click at [58, 240] on link "Load..." at bounding box center [68, 254] width 71 height 28
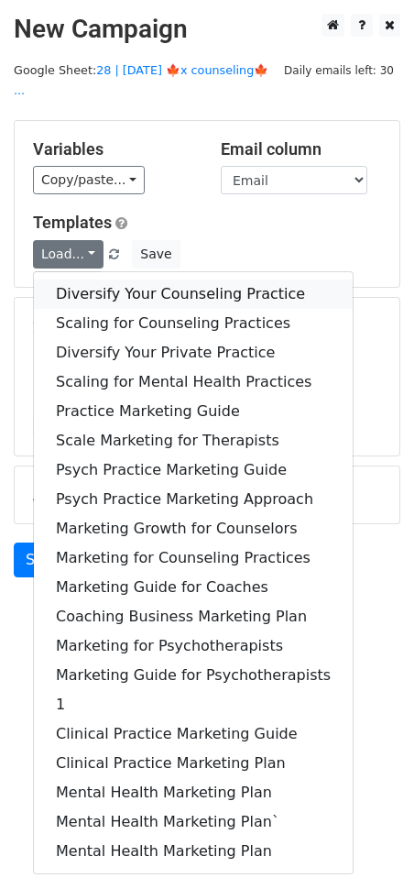
click at [89, 280] on link "Diversify Your Counseling Practice" at bounding box center [193, 294] width 319 height 29
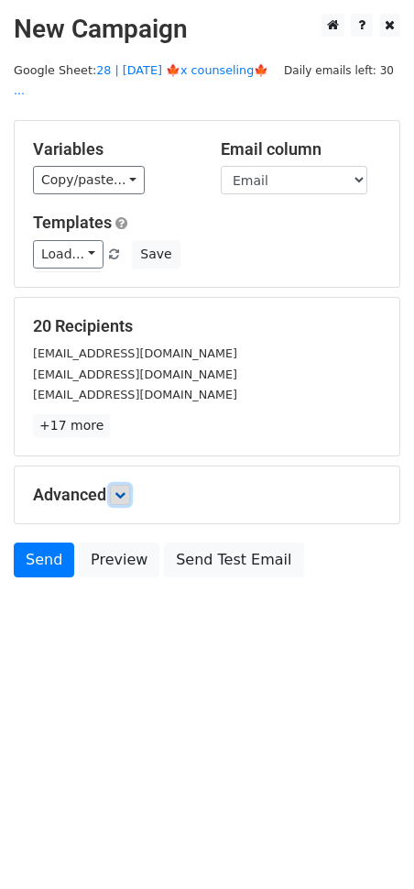
click at [126, 489] on icon at bounding box center [120, 494] width 11 height 11
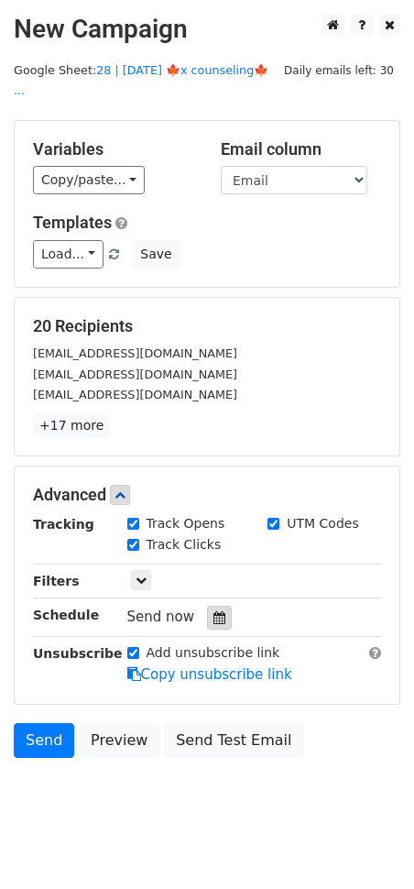
click at [214, 611] on icon at bounding box center [220, 617] width 12 height 13
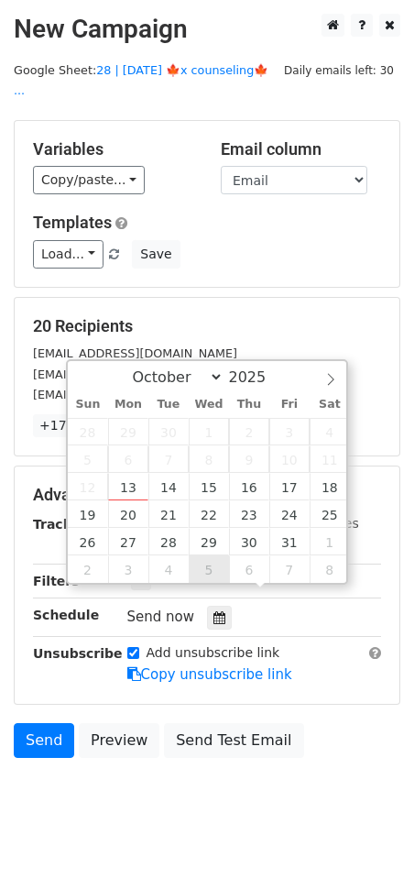
type input "2025-11-05 12:00"
select select "10"
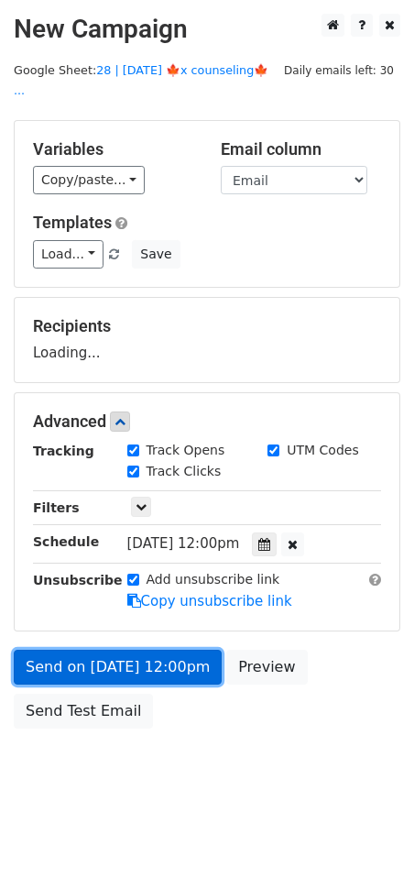
click at [150, 650] on link "Send on Nov 5 at 12:00pm" at bounding box center [118, 667] width 208 height 35
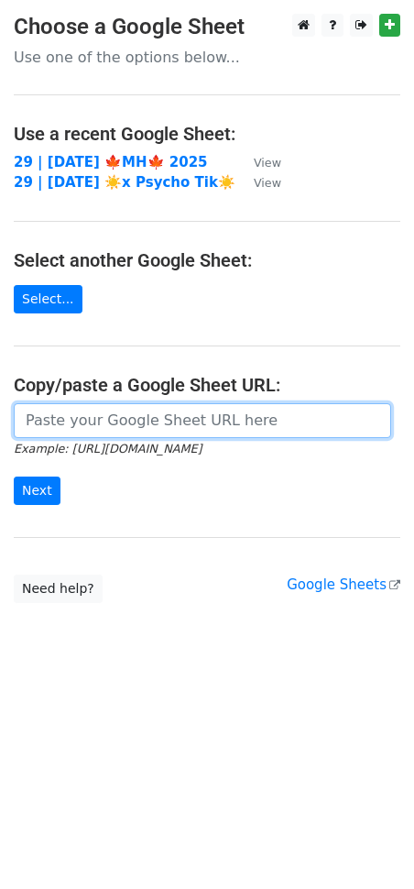
click at [121, 405] on input "url" at bounding box center [203, 420] width 378 height 35
paste input "[URL][DOMAIN_NAME]"
type input "https://docs.google.com/spreadsheets/d/1qGZdHfV-0Jb2IPWAU03PY3TOsrAwwJQhGOPTCJU…"
click at [14, 477] on input "Next" at bounding box center [37, 491] width 47 height 28
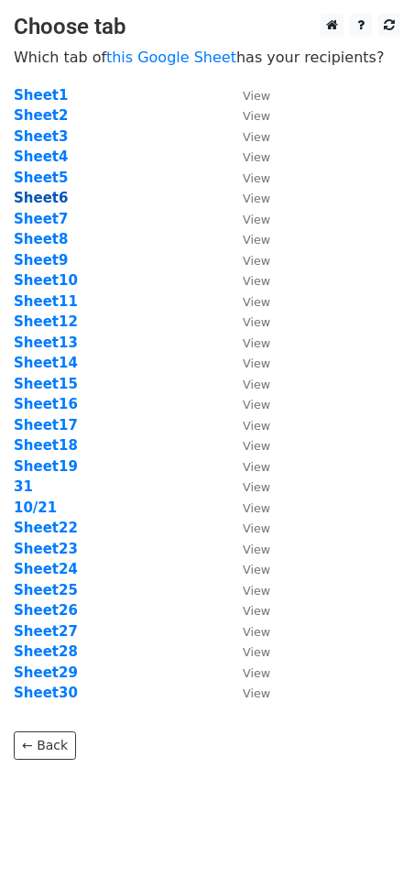
click at [48, 196] on strong "Sheet6" at bounding box center [41, 198] width 54 height 16
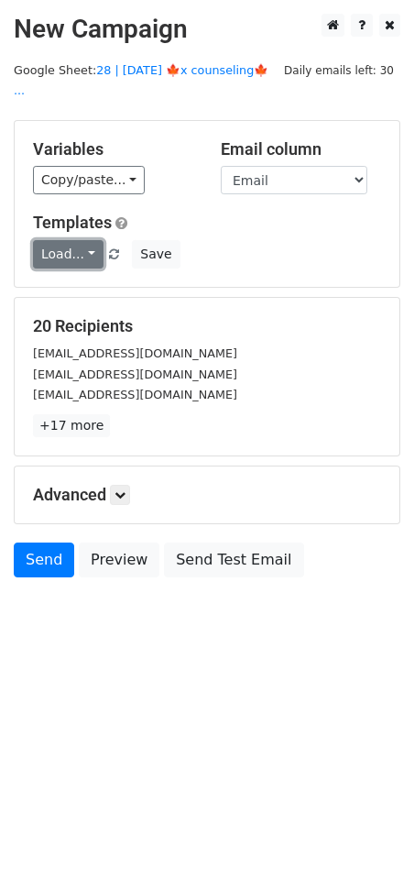
click at [62, 240] on link "Load..." at bounding box center [68, 254] width 71 height 28
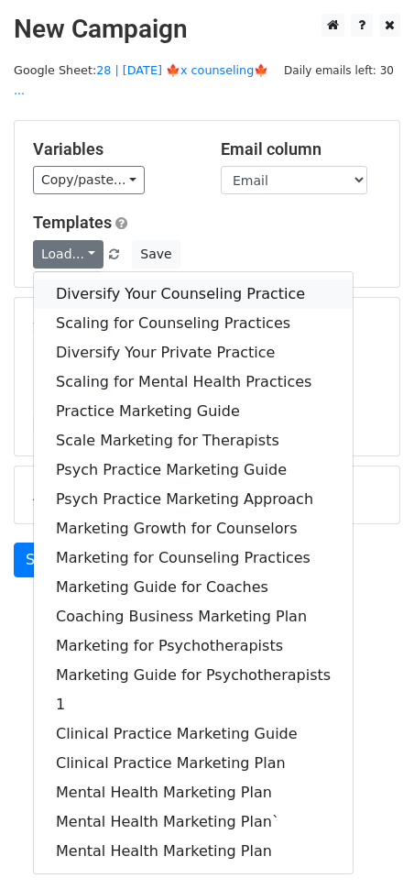
click at [112, 280] on link "Diversify Your Counseling Practice" at bounding box center [193, 294] width 319 height 29
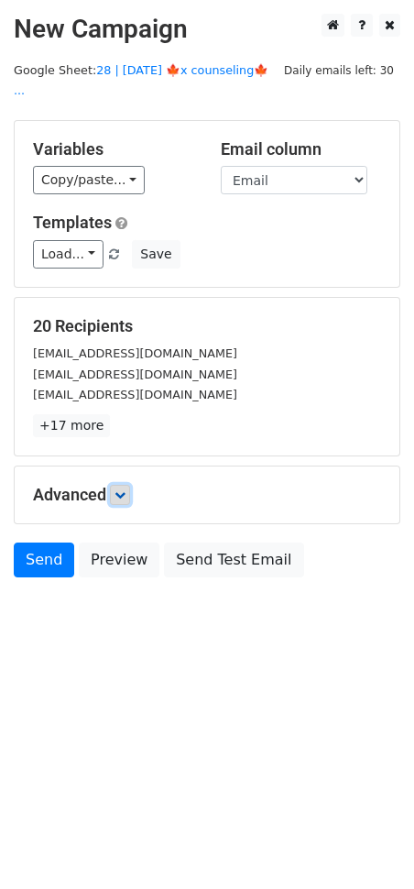
click at [125, 485] on link at bounding box center [120, 495] width 20 height 20
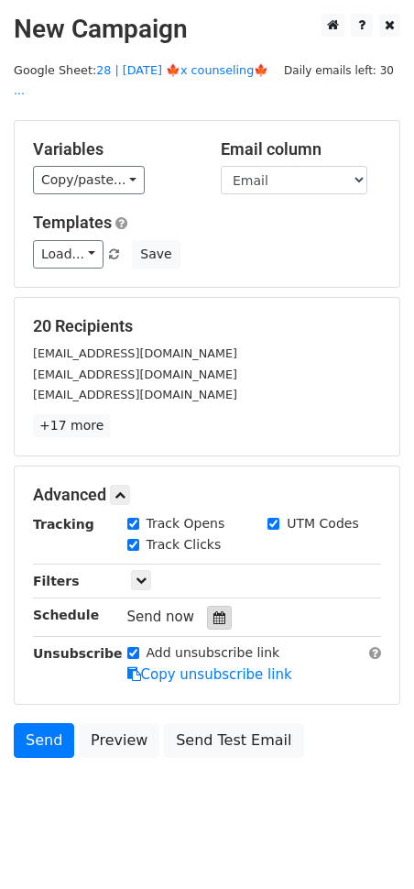
click at [214, 611] on icon at bounding box center [220, 617] width 12 height 13
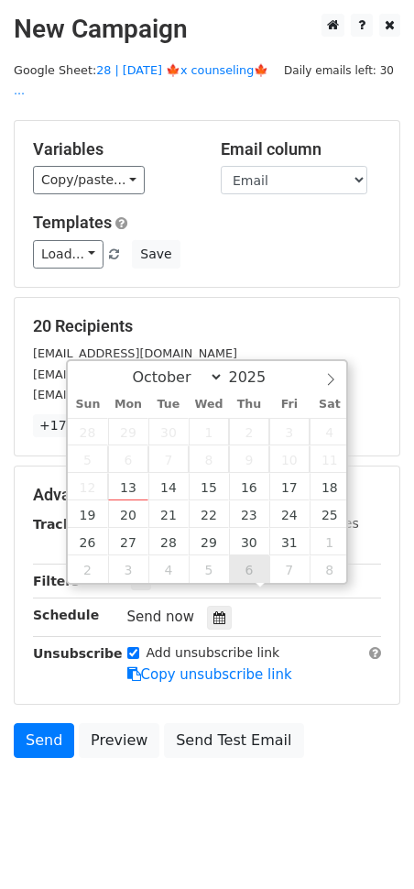
type input "2025-11-06 12:00"
select select "10"
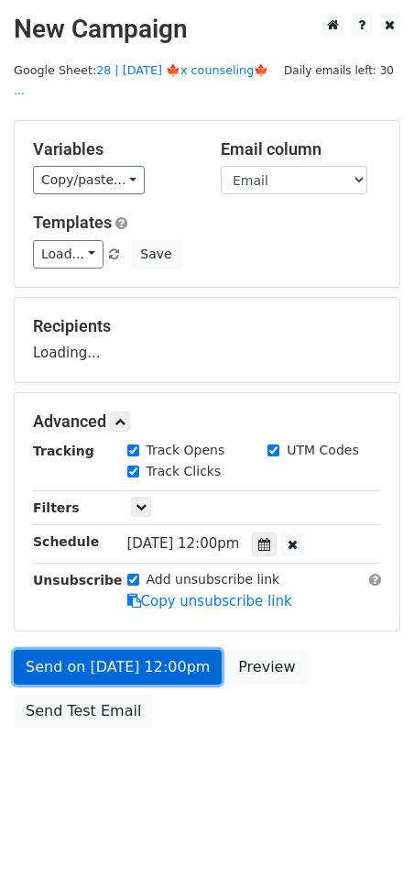
click at [155, 650] on link "Send on Nov 6 at 12:00pm" at bounding box center [118, 667] width 208 height 35
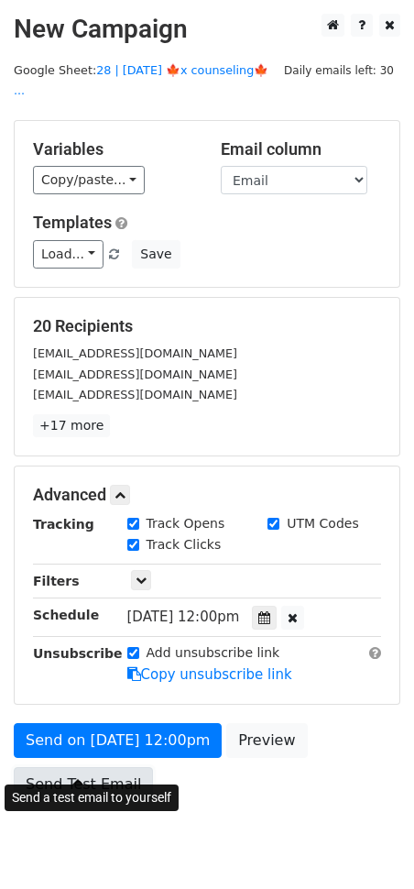
click at [66, 767] on link "Send Test Email" at bounding box center [83, 784] width 139 height 35
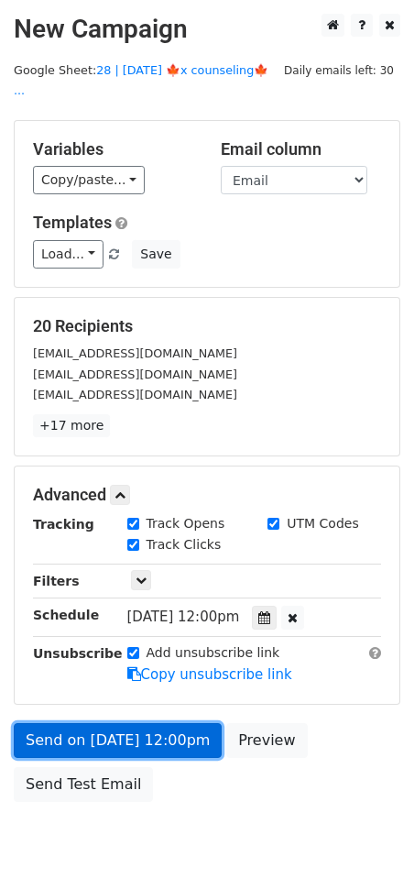
click at [108, 723] on link "Send on Nov 6 at 12:00pm" at bounding box center [118, 740] width 208 height 35
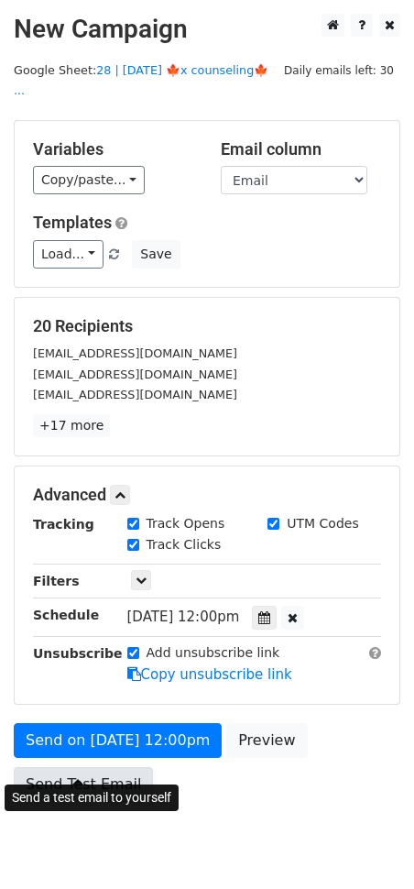
click at [87, 767] on link "Send Test Email" at bounding box center [83, 784] width 139 height 35
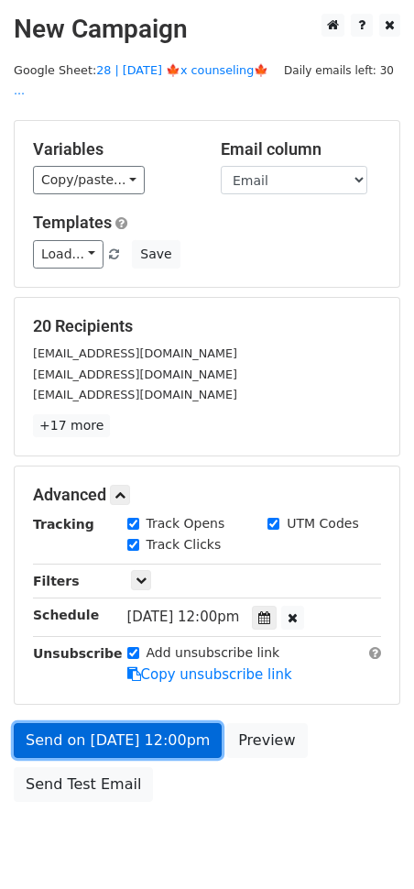
click at [104, 723] on link "Send on Nov 6 at 12:00pm" at bounding box center [118, 740] width 208 height 35
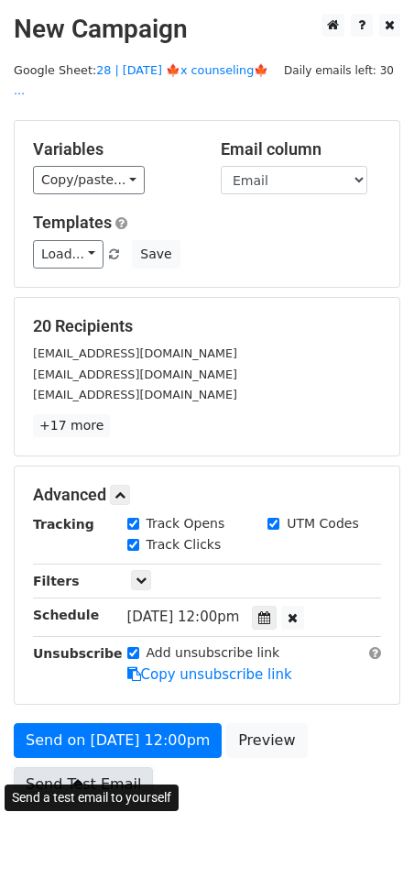
click at [82, 767] on link "Send Test Email" at bounding box center [83, 784] width 139 height 35
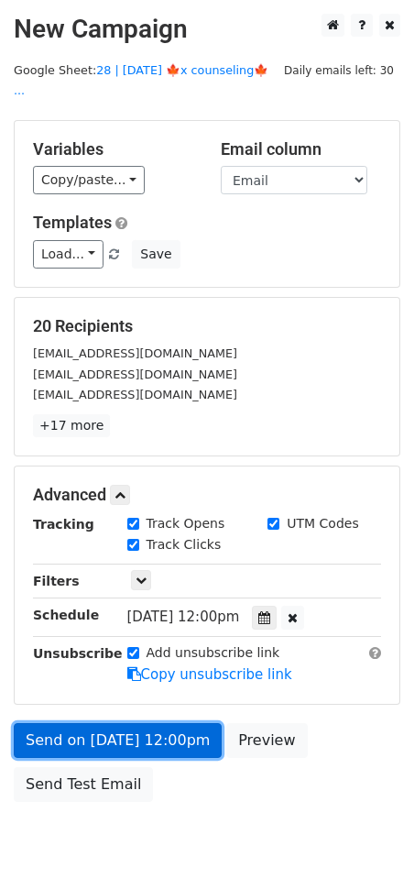
click at [110, 723] on link "Send on Nov 6 at 12:00pm" at bounding box center [118, 740] width 208 height 35
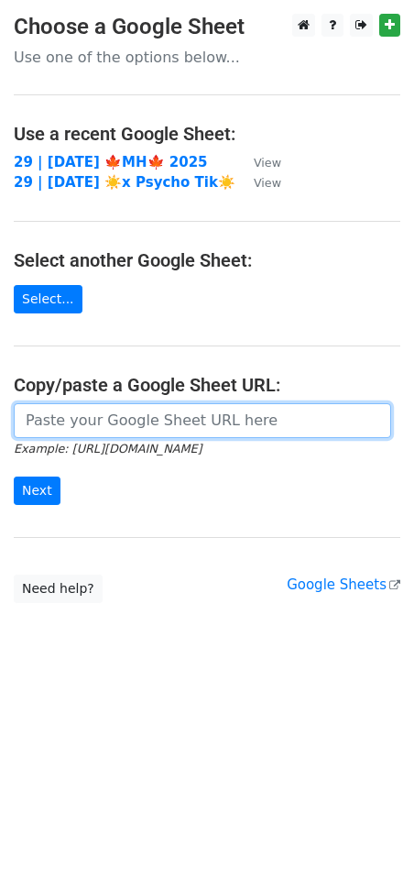
click at [231, 422] on input "url" at bounding box center [203, 420] width 378 height 35
paste input "https://docs.google.com/spreadsheets/d/1qGZdHfV-0Jb2IPWAU03PY3TOsrAwwJQhGOPTCJU…"
type input "https://docs.google.com/spreadsheets/d/1qGZdHfV-0Jb2IPWAU03PY3TOsrAwwJQhGOPTCJU…"
click at [14, 477] on input "Next" at bounding box center [37, 491] width 47 height 28
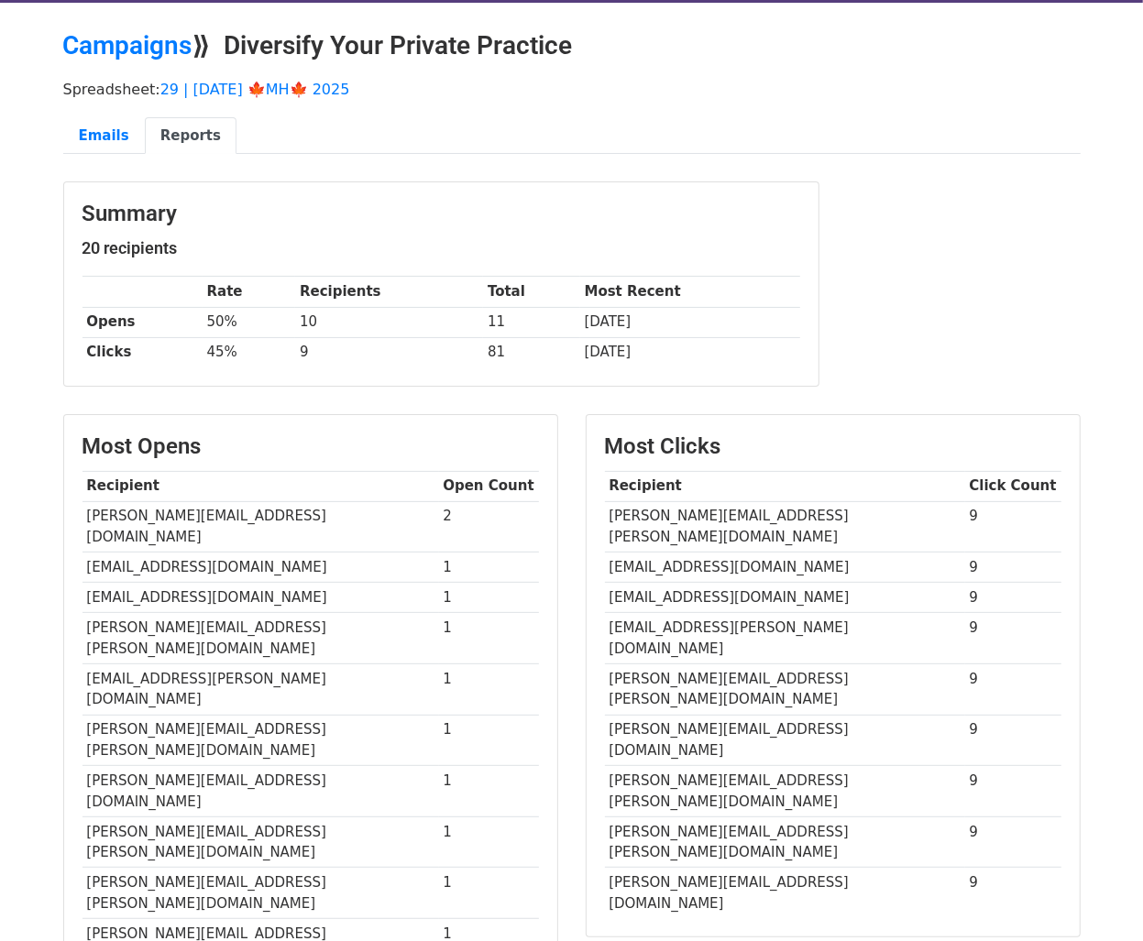
scroll to position [57, 0]
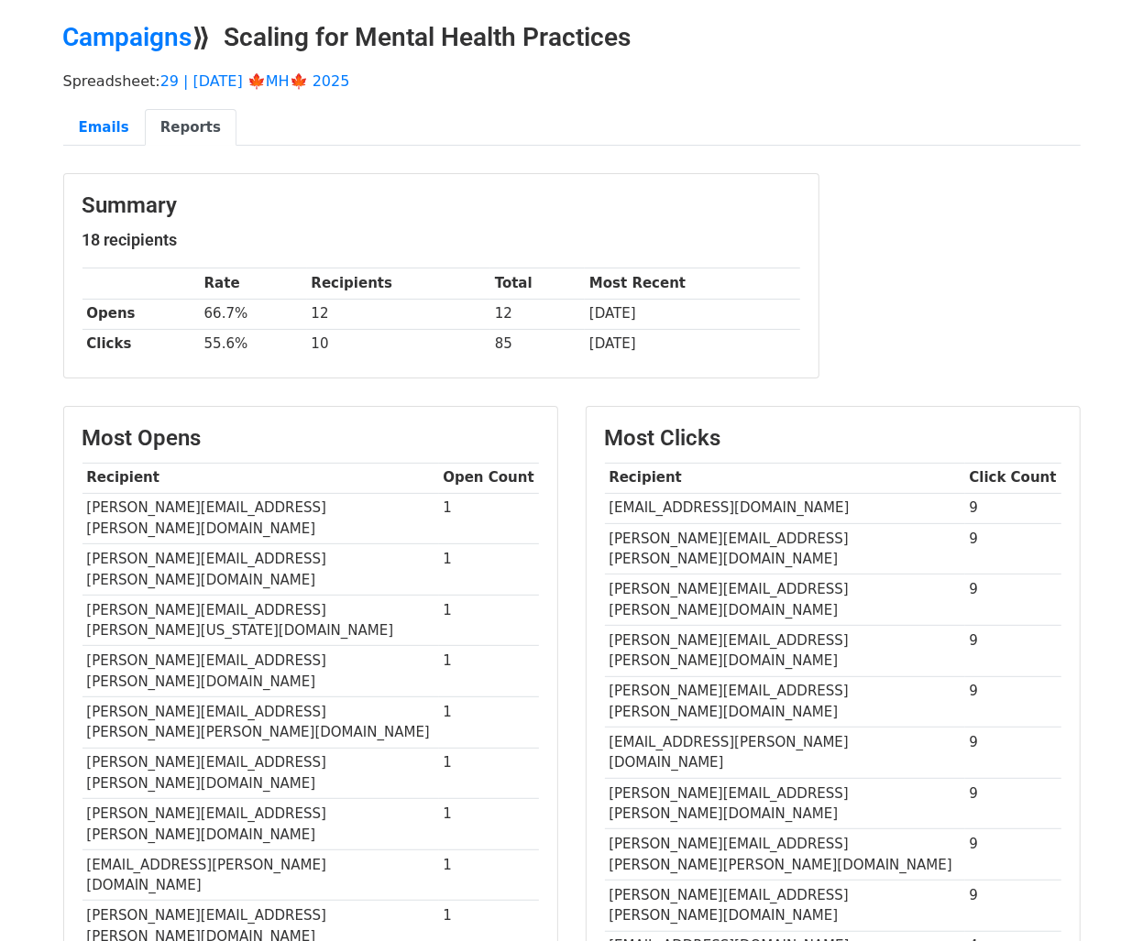
scroll to position [62, 0]
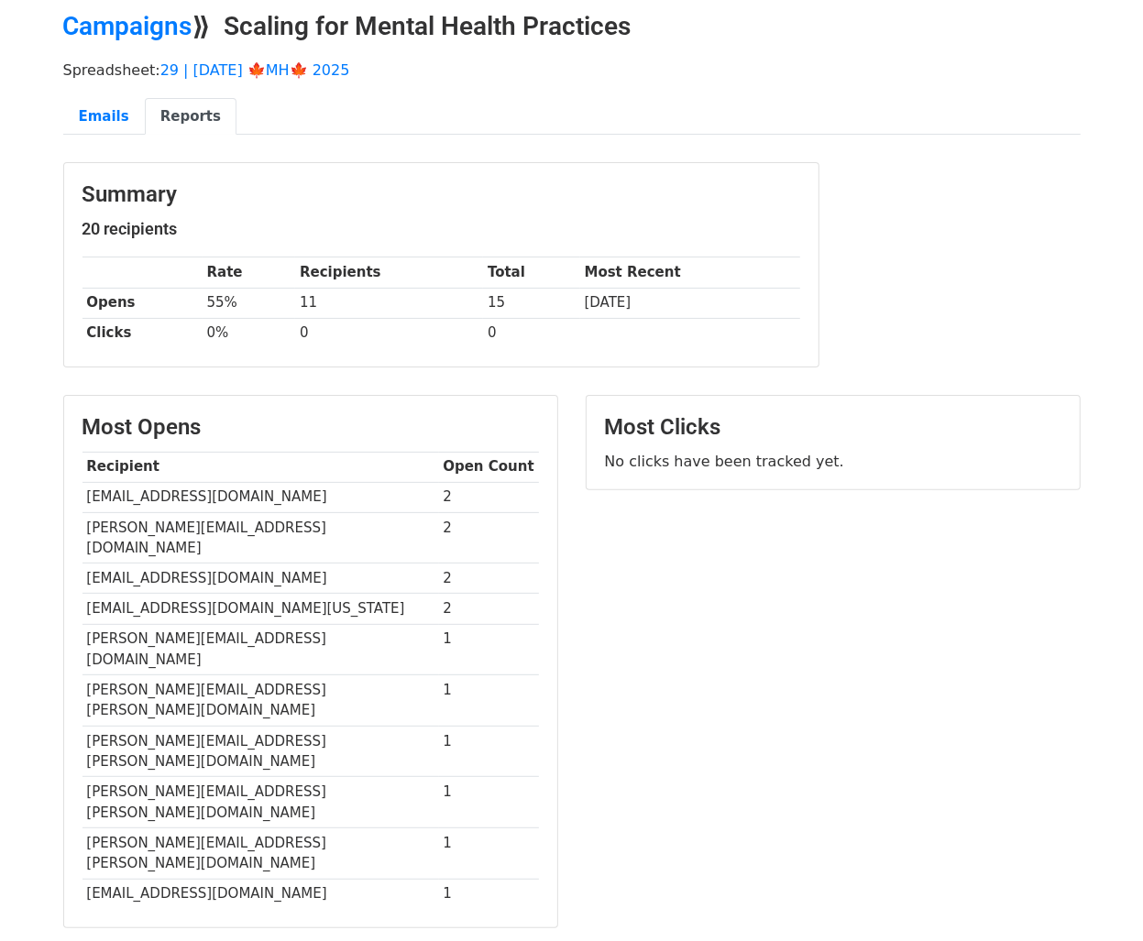
scroll to position [79, 0]
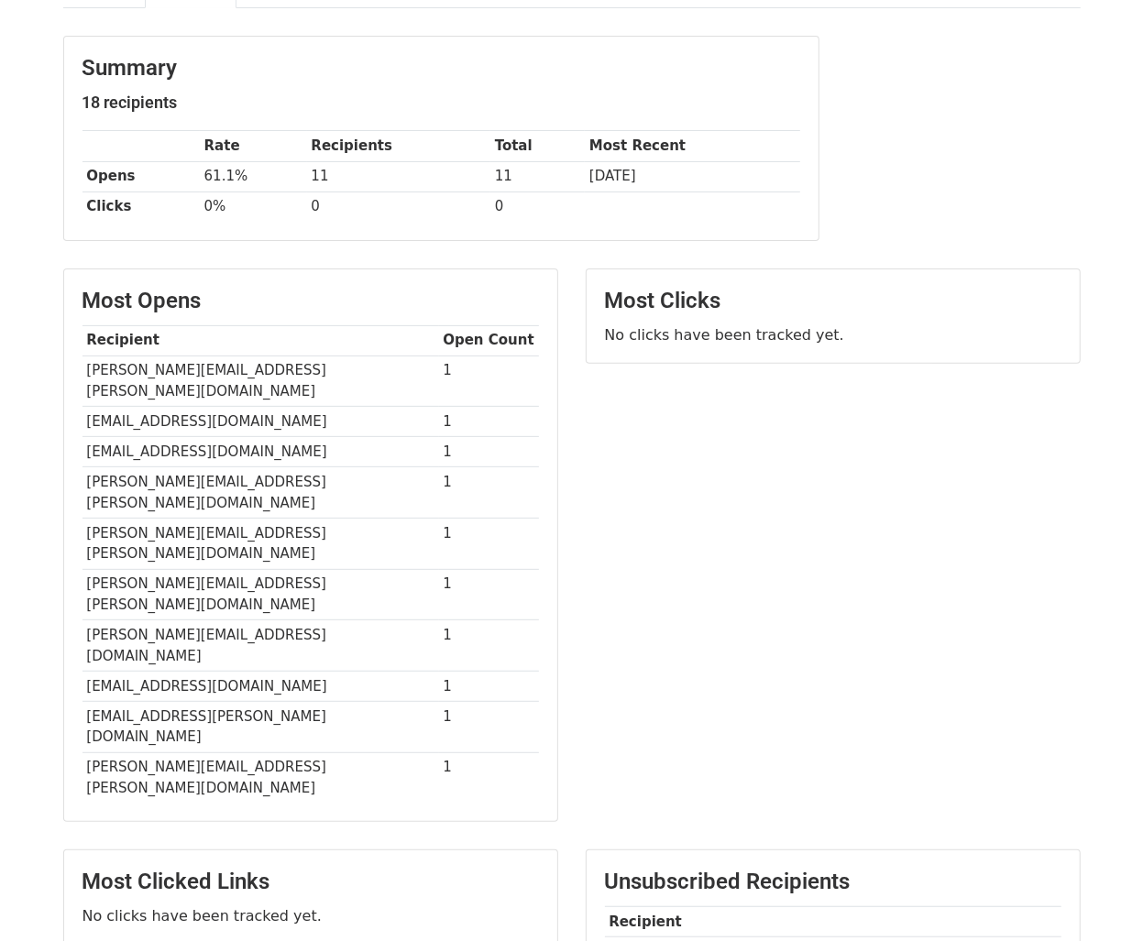
scroll to position [205, 0]
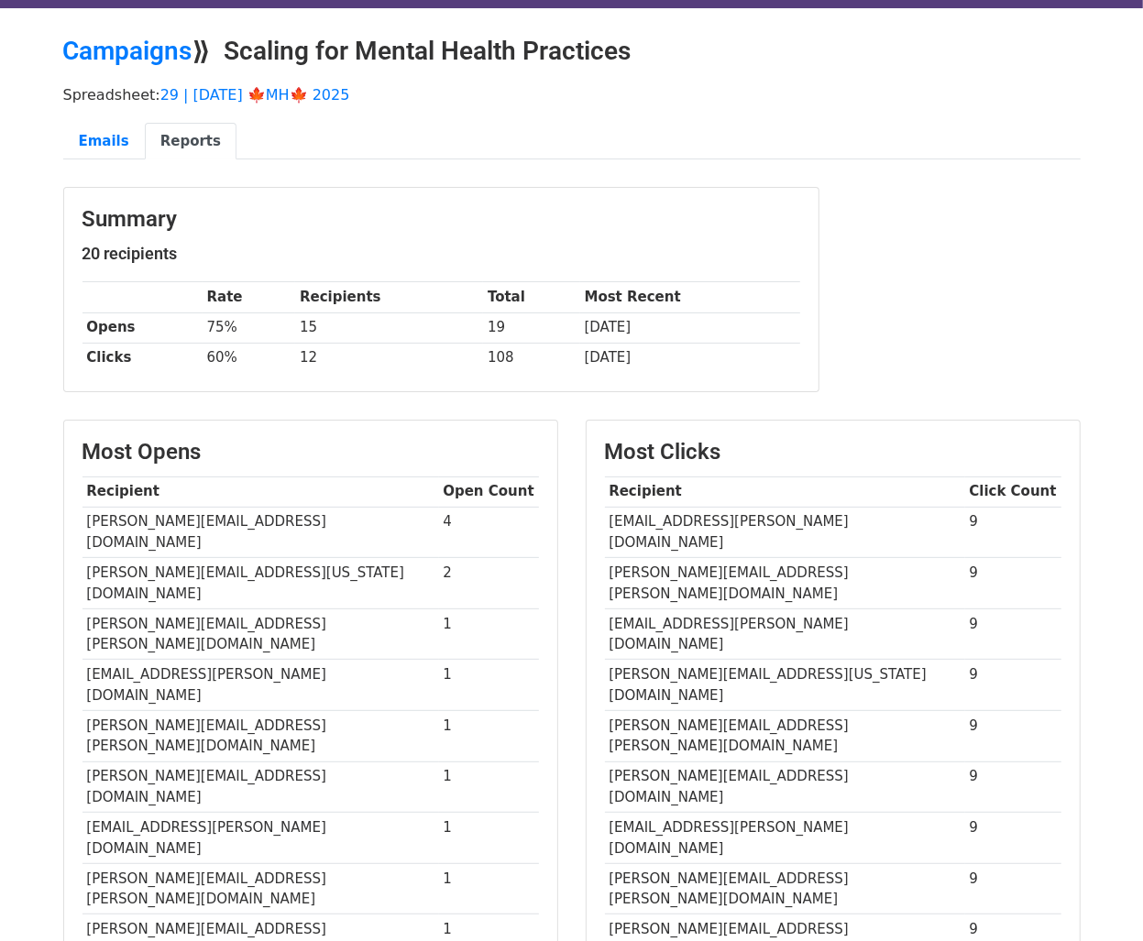
scroll to position [56, 0]
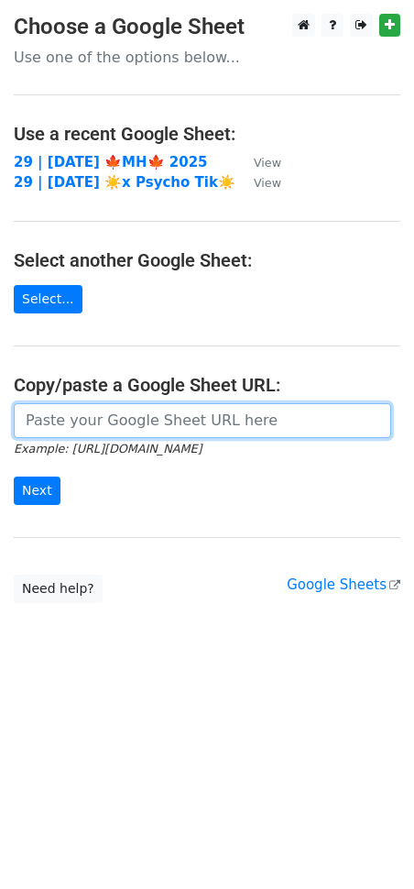
click at [148, 416] on input "url" at bounding box center [203, 420] width 378 height 35
paste input "https://docs.google.com/spreadsheets/d/1nTZsKv-0uJzfKR1KHqHzQaw_0XIehxO04bZfY0z…"
type input "[URL][DOMAIN_NAME]"
click at [14, 477] on input "Next" at bounding box center [37, 491] width 47 height 28
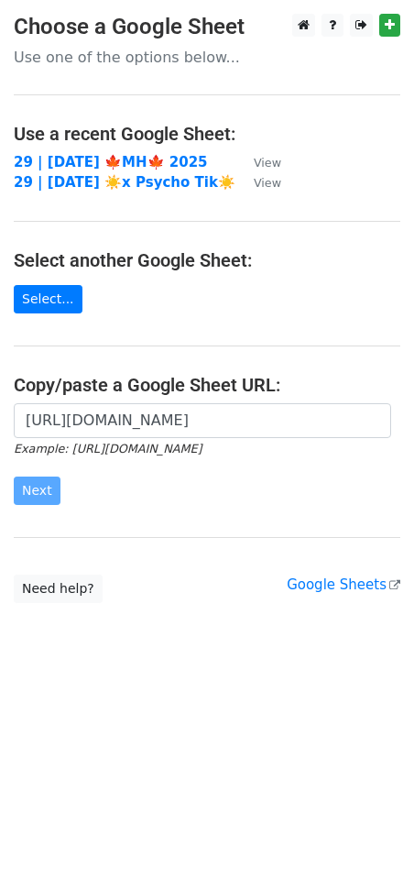
scroll to position [0, 0]
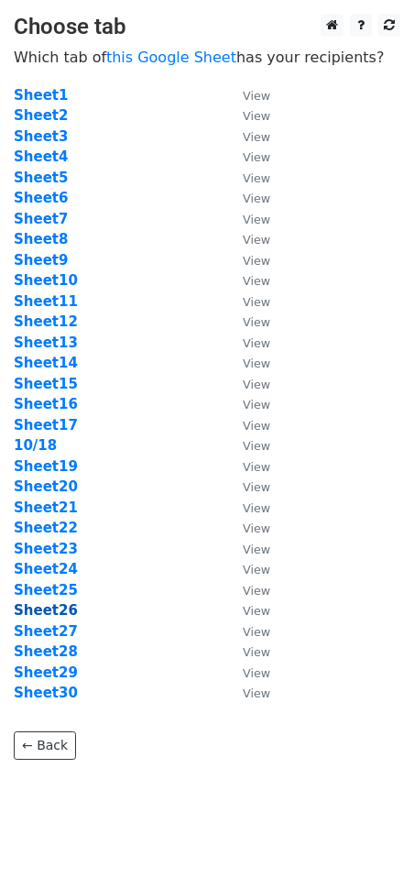
click at [50, 611] on strong "Sheet26" at bounding box center [46, 610] width 64 height 16
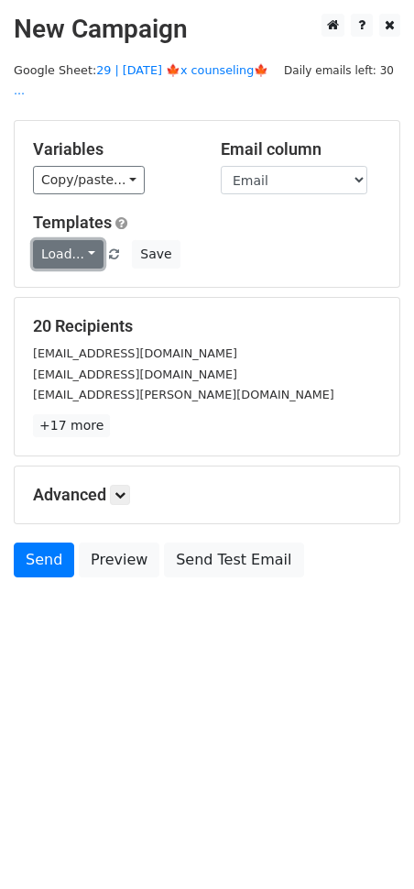
click at [77, 240] on link "Load..." at bounding box center [68, 254] width 71 height 28
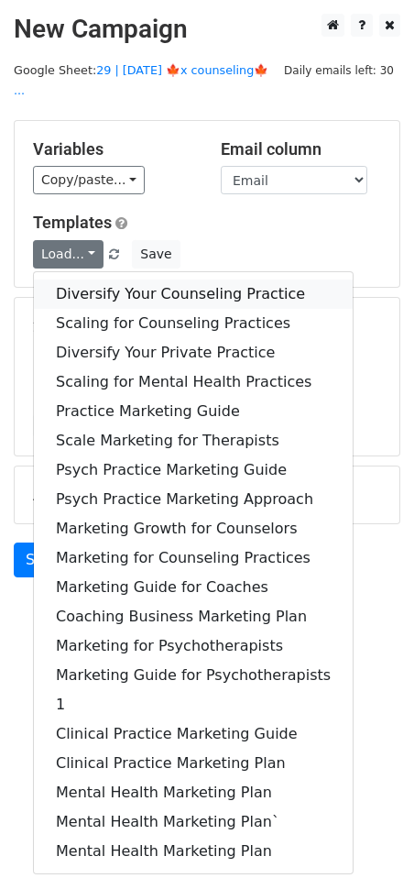
click at [96, 280] on link "Diversify Your Counseling Practice" at bounding box center [193, 294] width 319 height 29
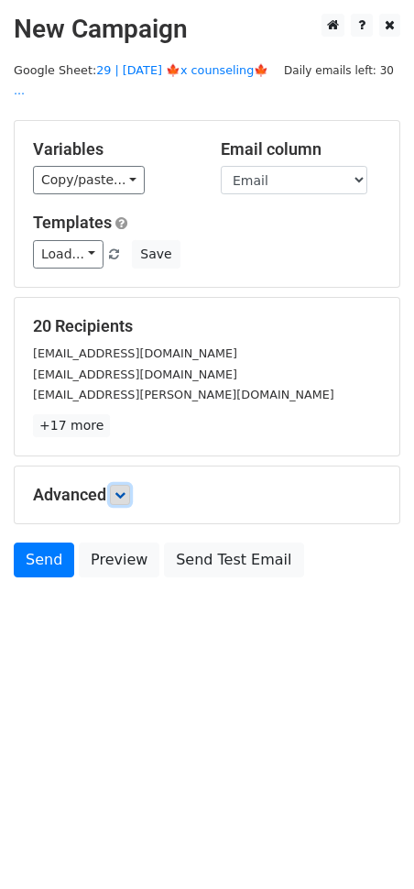
click at [122, 485] on link at bounding box center [120, 495] width 20 height 20
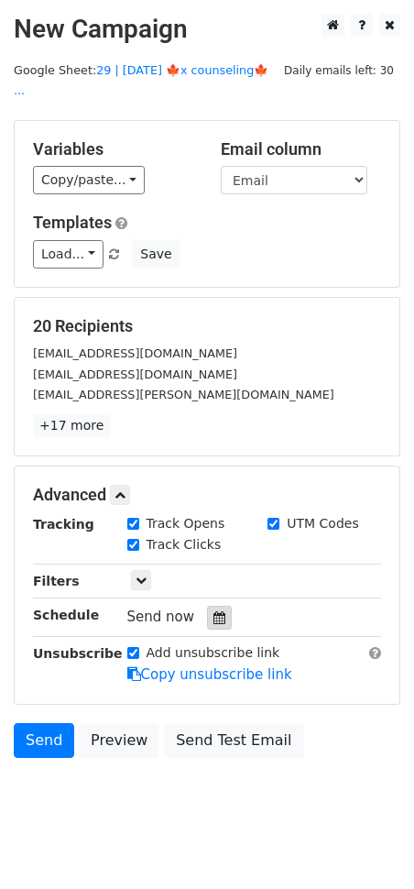
click at [214, 611] on icon at bounding box center [220, 617] width 12 height 13
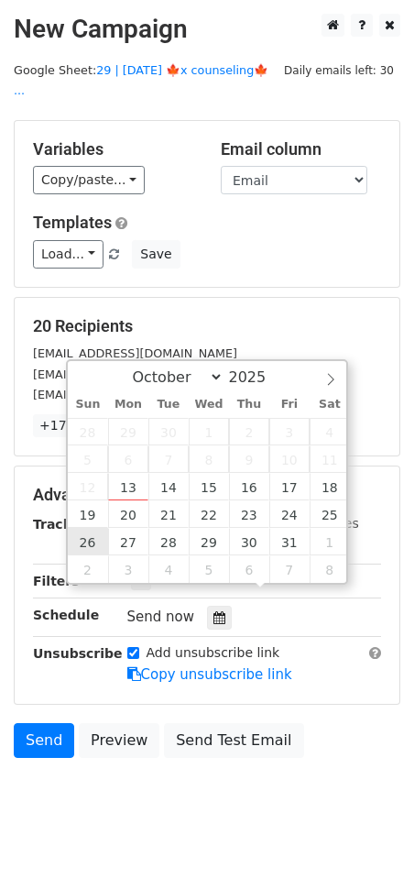
type input "2025-10-26 12:00"
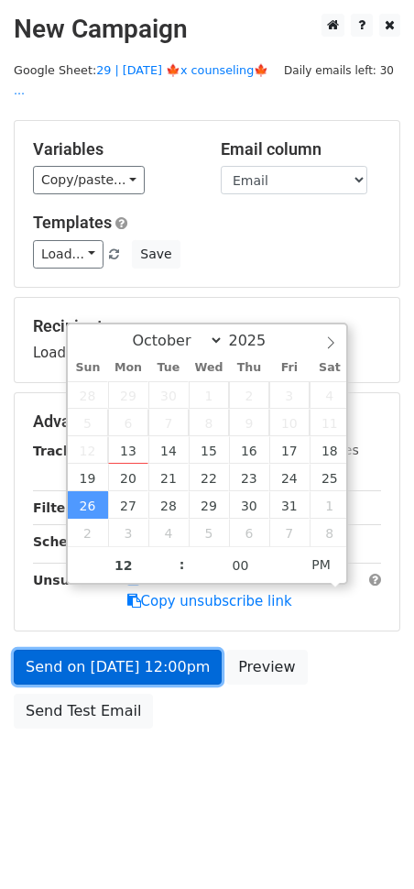
click at [102, 650] on link "Send on Oct 26 at 12:00pm" at bounding box center [118, 667] width 208 height 35
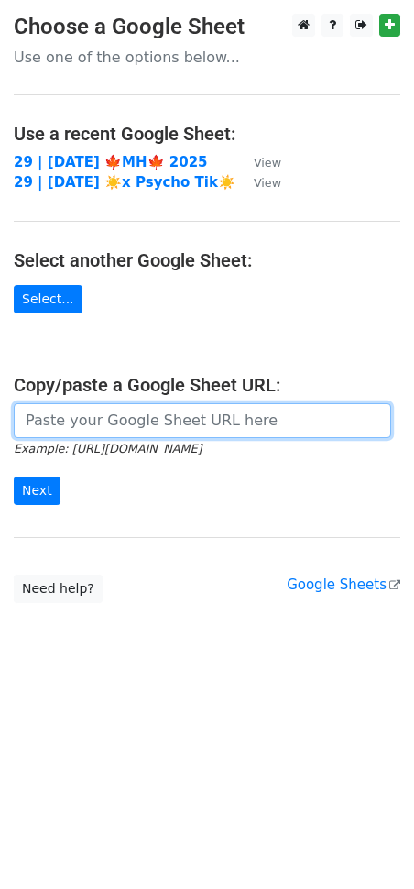
click at [129, 430] on input "url" at bounding box center [203, 420] width 378 height 35
paste input "https://docs.google.com/spreadsheets/d/1nTZsKv-0uJzfKR1KHqHzQaw_0XIehxO04bZfY0z…"
type input "https://docs.google.com/spreadsheets/d/1nTZsKv-0uJzfKR1KHqHzQaw_0XIehxO04bZfY0z…"
click at [14, 477] on input "Next" at bounding box center [37, 491] width 47 height 28
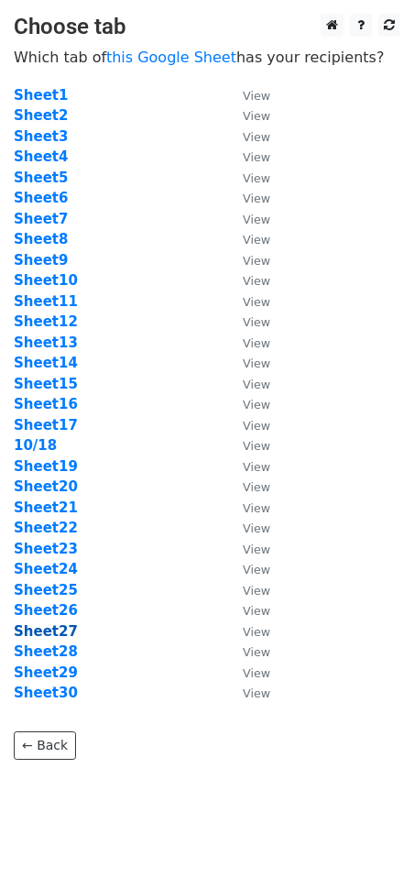
click at [46, 628] on strong "Sheet27" at bounding box center [46, 631] width 64 height 16
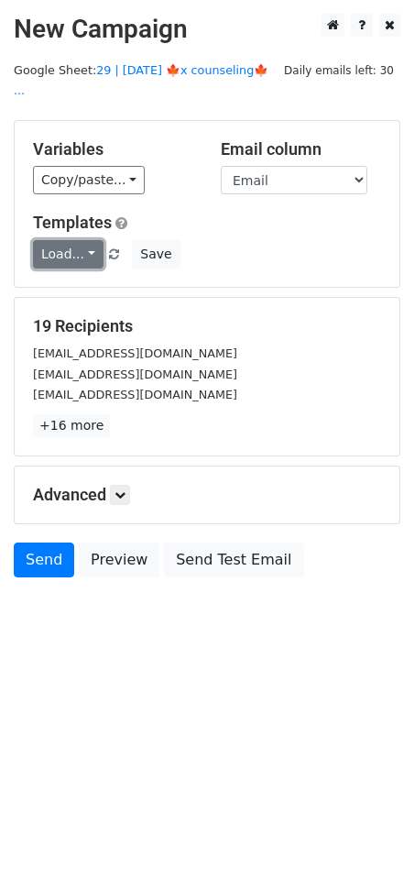
click at [71, 240] on link "Load..." at bounding box center [68, 254] width 71 height 28
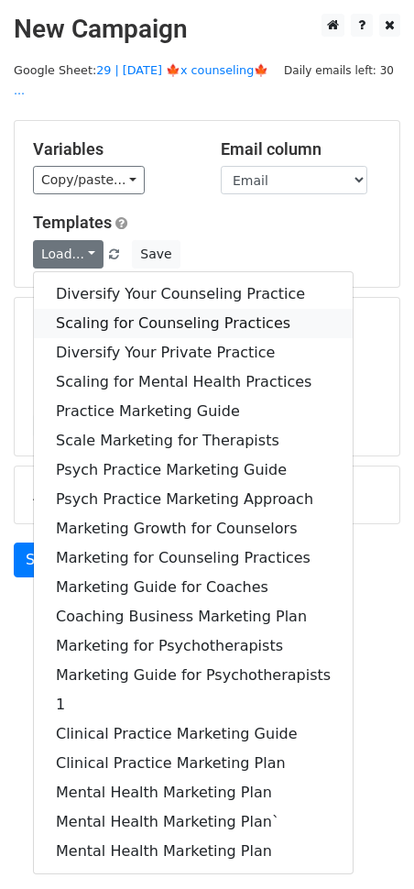
click at [95, 309] on link "Scaling for Counseling Practices" at bounding box center [193, 323] width 319 height 29
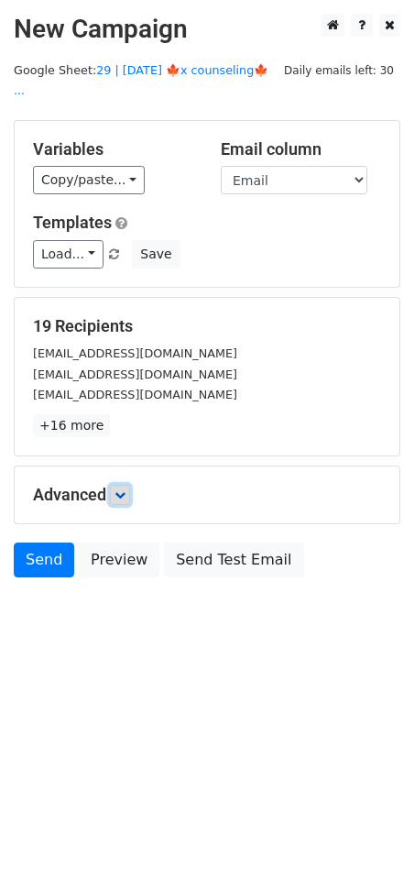
click at [126, 489] on icon at bounding box center [120, 494] width 11 height 11
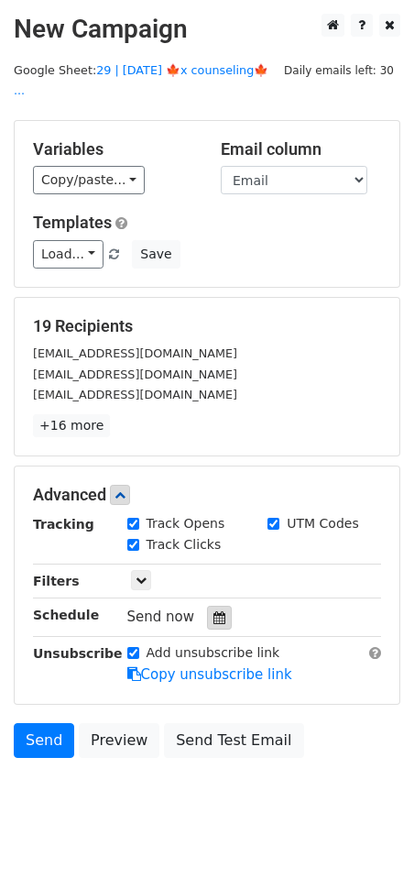
click at [214, 611] on icon at bounding box center [220, 617] width 12 height 13
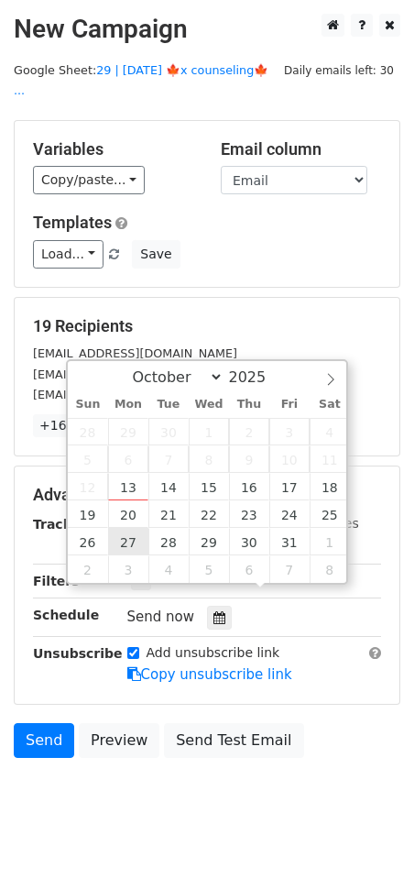
type input "2025-10-27 12:00"
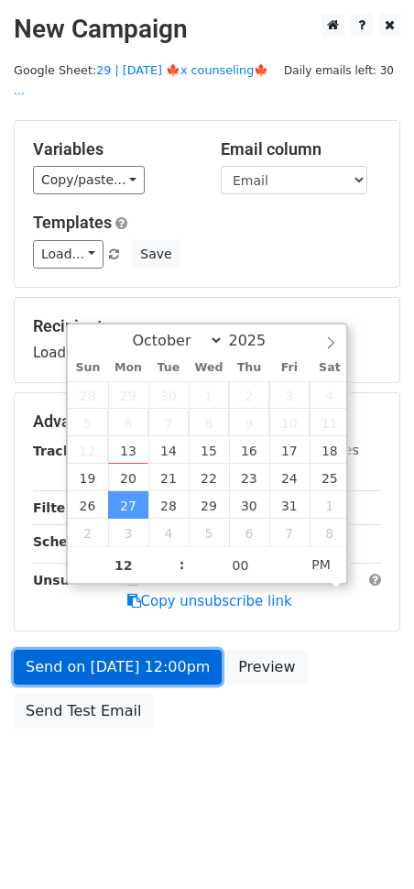
click at [129, 650] on link "Send on Oct 27 at 12:00pm" at bounding box center [118, 667] width 208 height 35
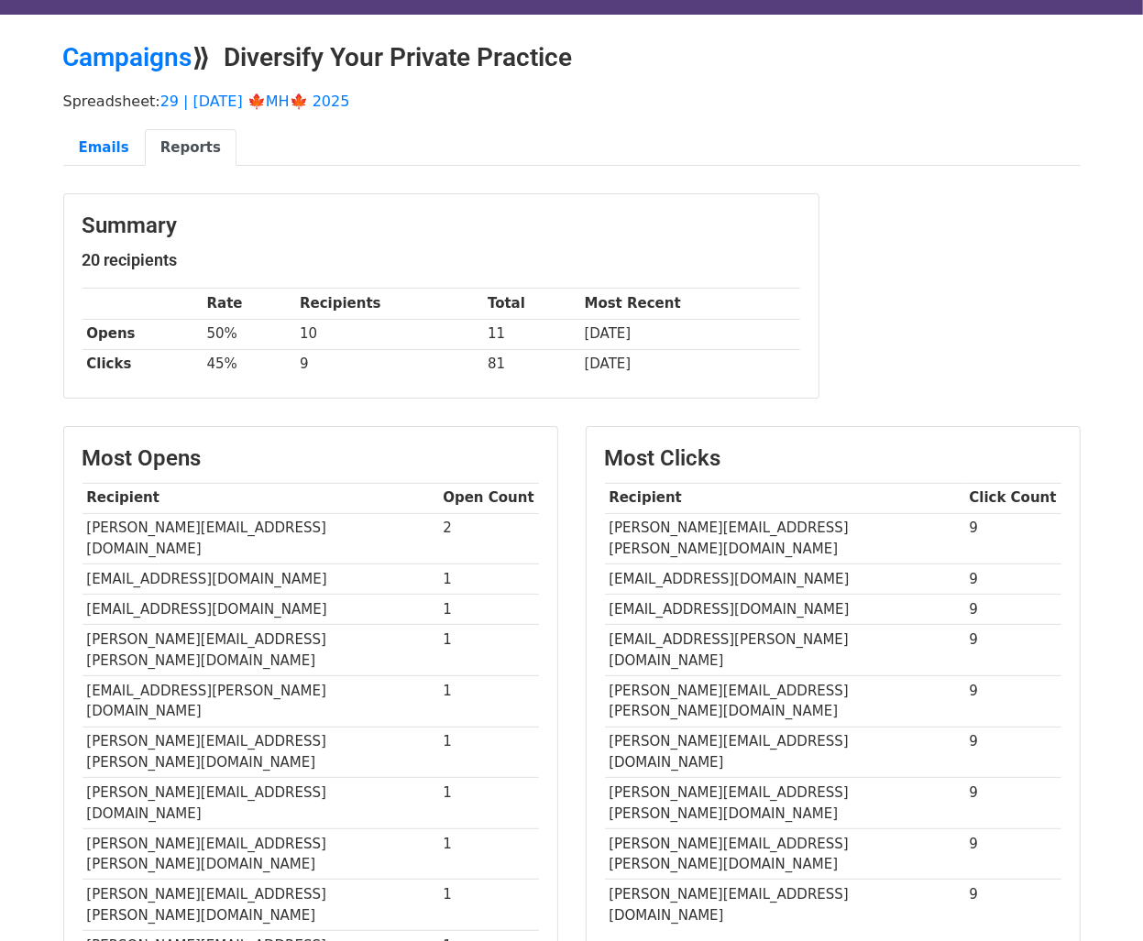
scroll to position [40, 0]
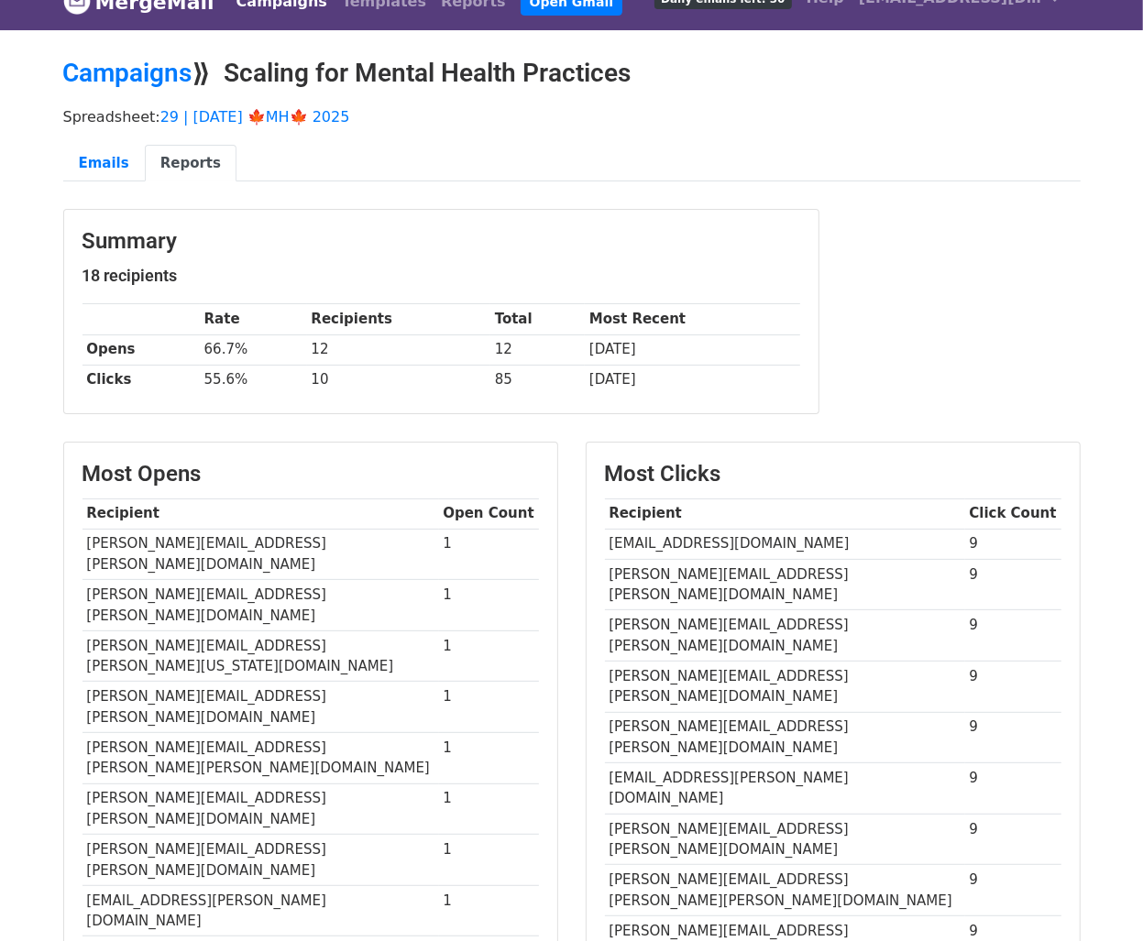
scroll to position [33, 0]
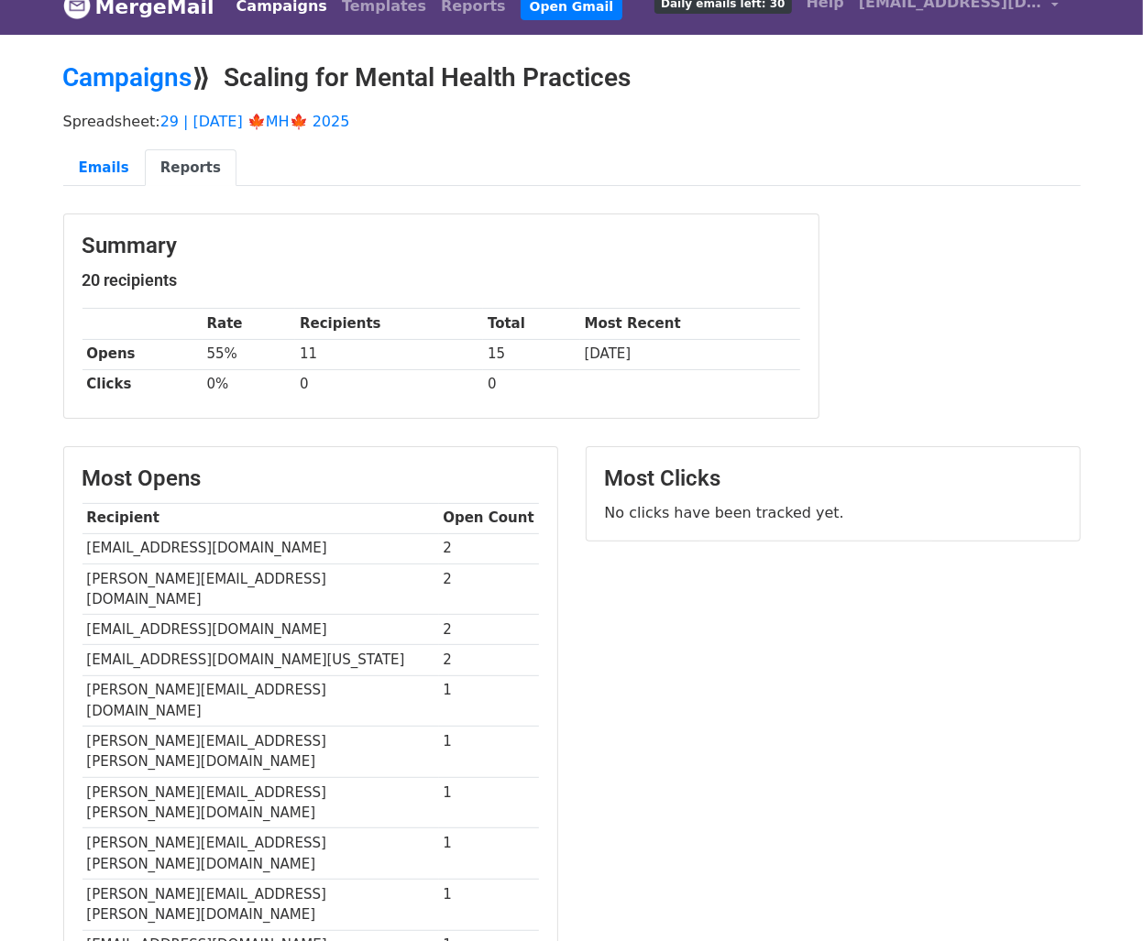
scroll to position [48, 0]
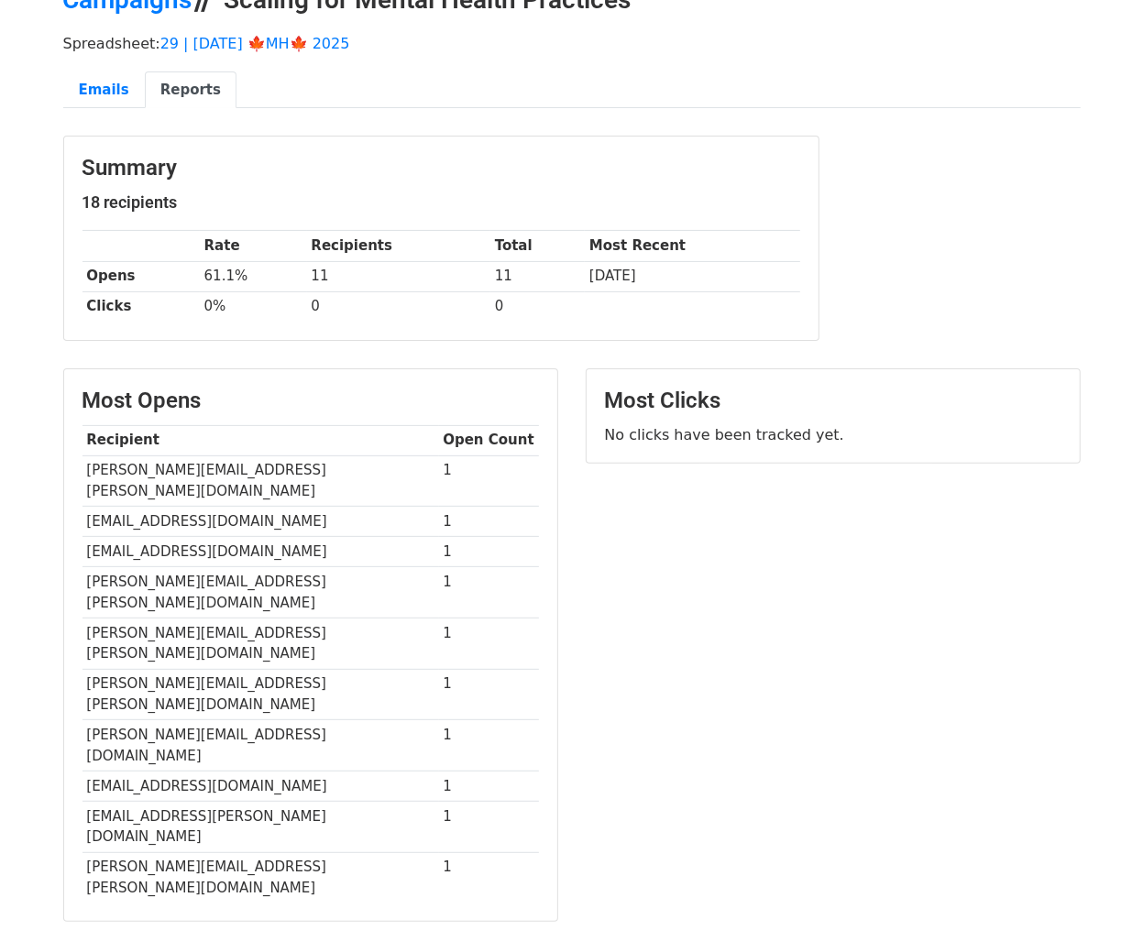
scroll to position [105, 0]
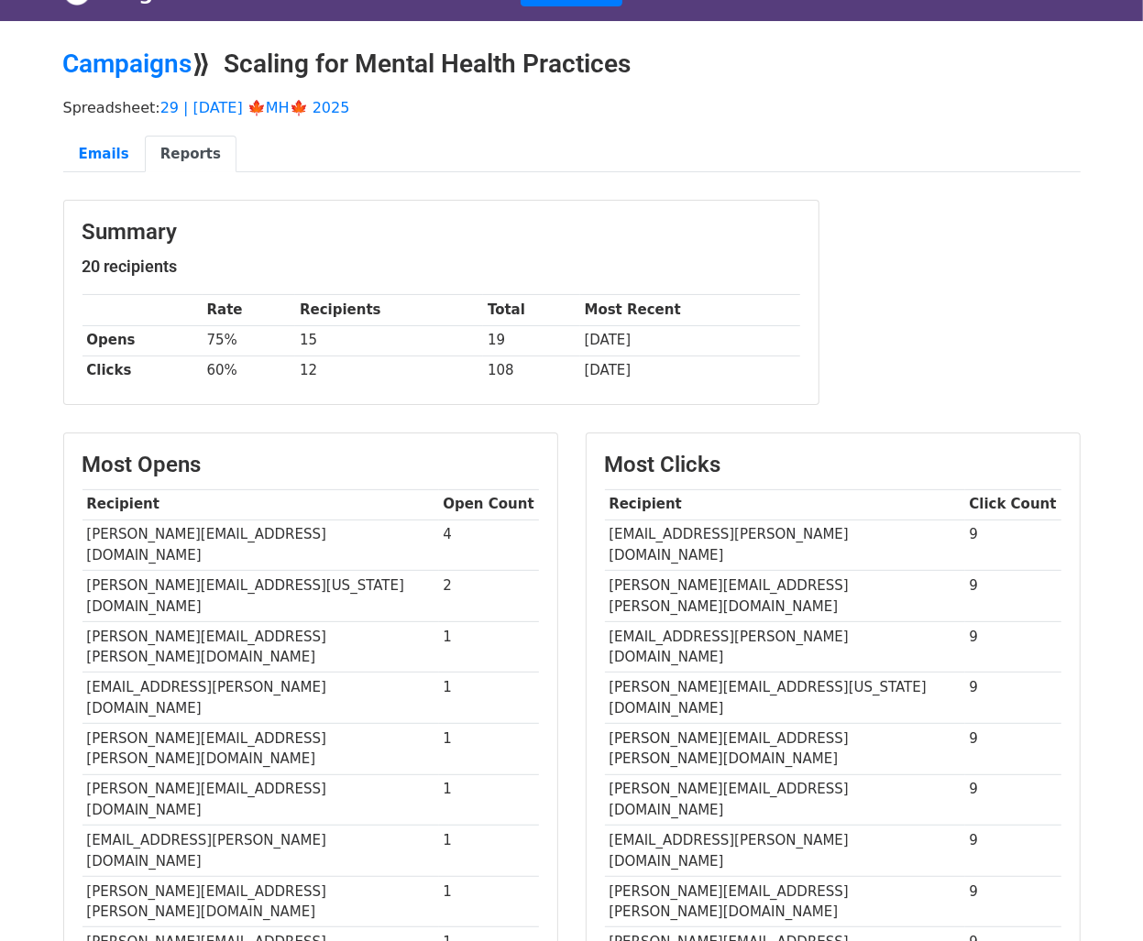
scroll to position [43, 0]
